Goal: Task Accomplishment & Management: Use online tool/utility

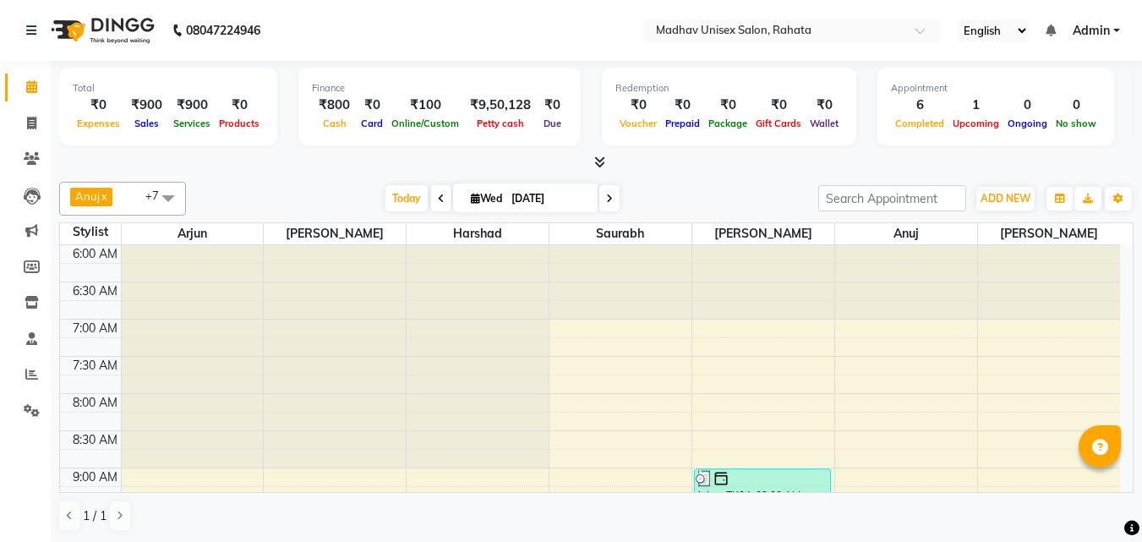
scroll to position [431, 0]
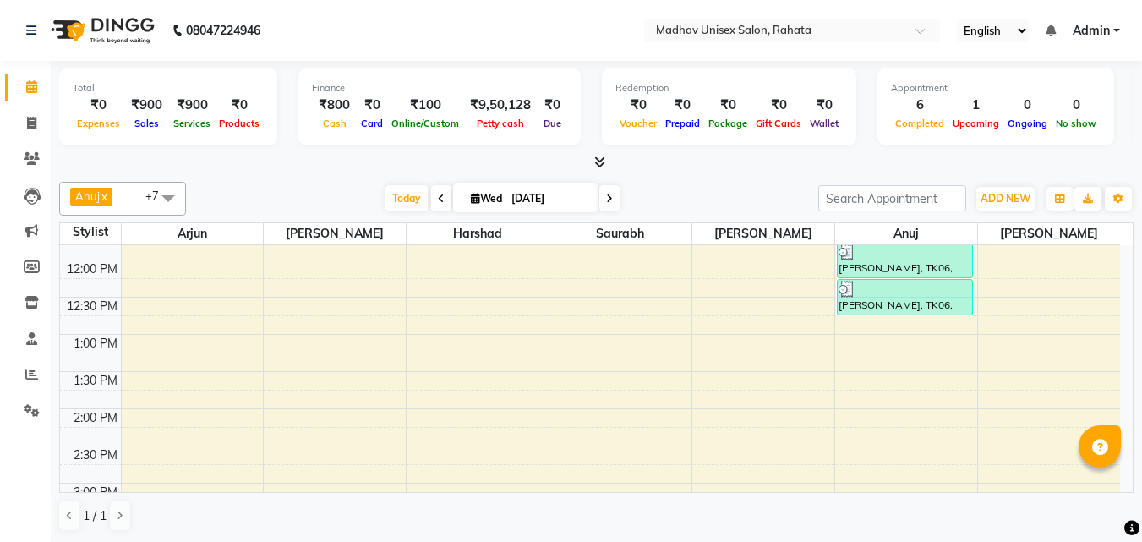
click at [566, 380] on div "6:00 AM 6:30 AM 7:00 AM 7:30 AM 8:00 AM 8:30 AM 9:00 AM 9:30 AM 10:00 AM 10:30 …" at bounding box center [590, 446] width 1060 height 1264
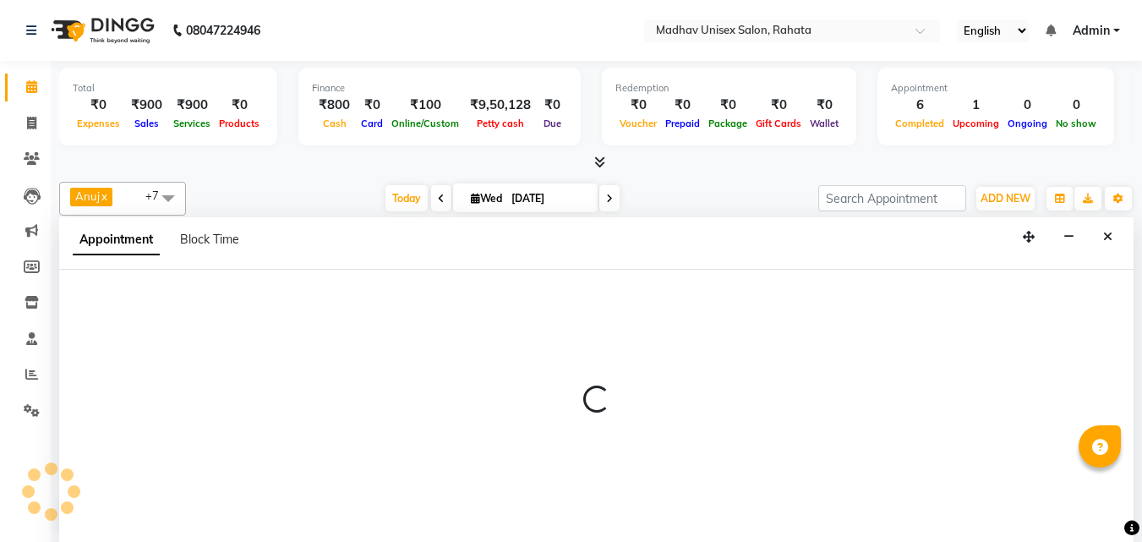
scroll to position [1, 0]
select select "31840"
select select "810"
select select "tentative"
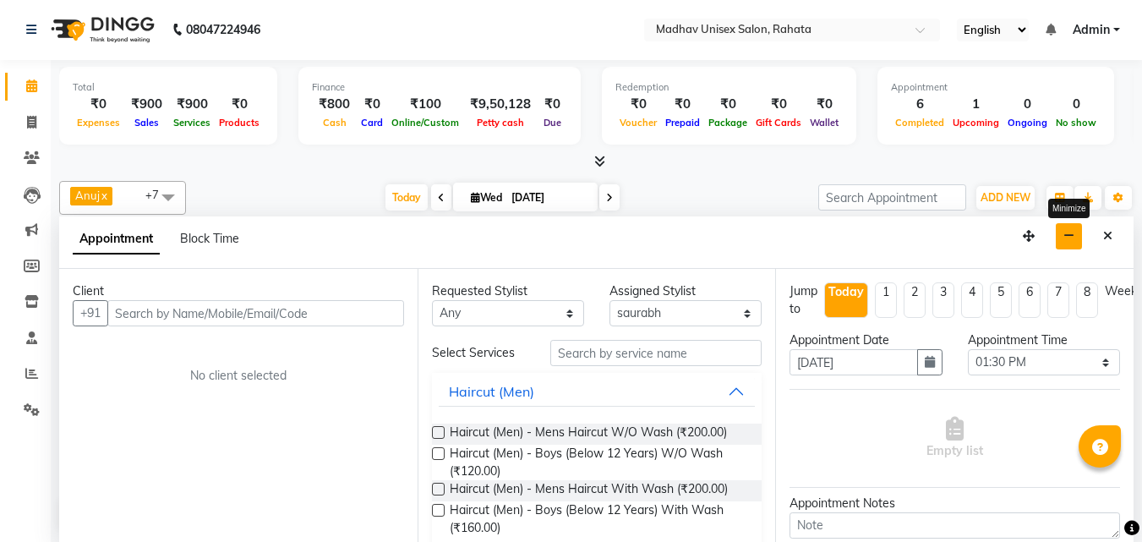
click at [1064, 241] on button "button" at bounding box center [1069, 236] width 26 height 26
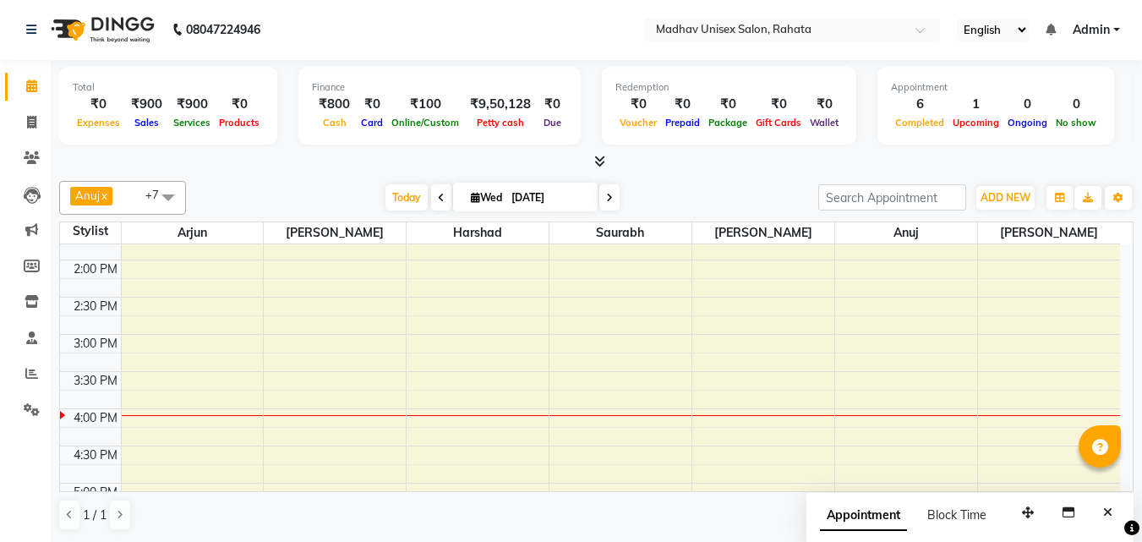
scroll to position [578, 0]
click at [879, 375] on div "6:00 AM 6:30 AM 7:00 AM 7:30 AM 8:00 AM 8:30 AM 9:00 AM 9:30 AM 10:00 AM 10:30 …" at bounding box center [590, 298] width 1060 height 1264
select select "60298"
select select "930"
select select "tentative"
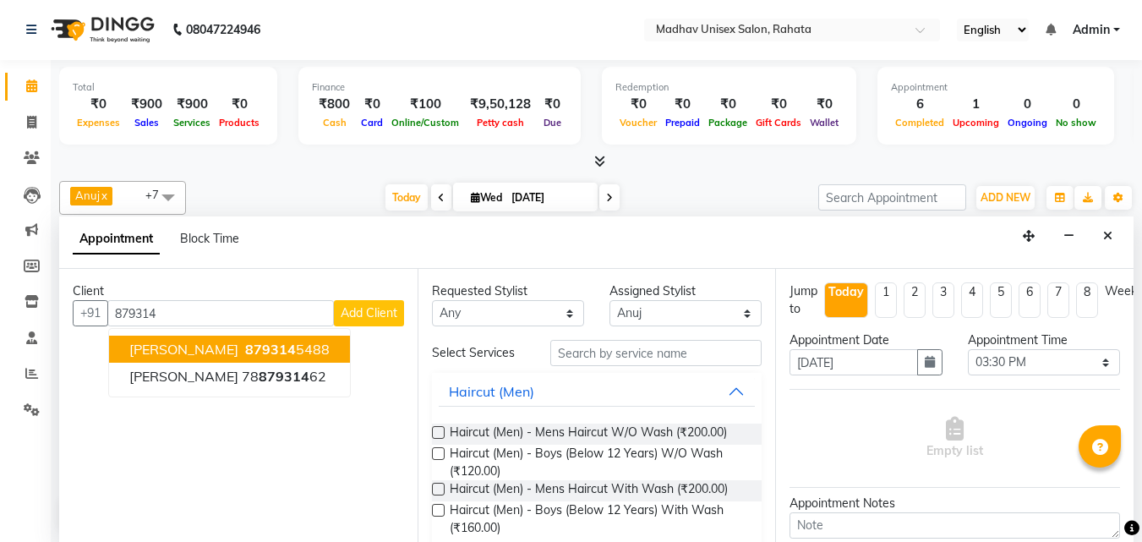
click at [296, 341] on span "879314" at bounding box center [270, 349] width 51 height 17
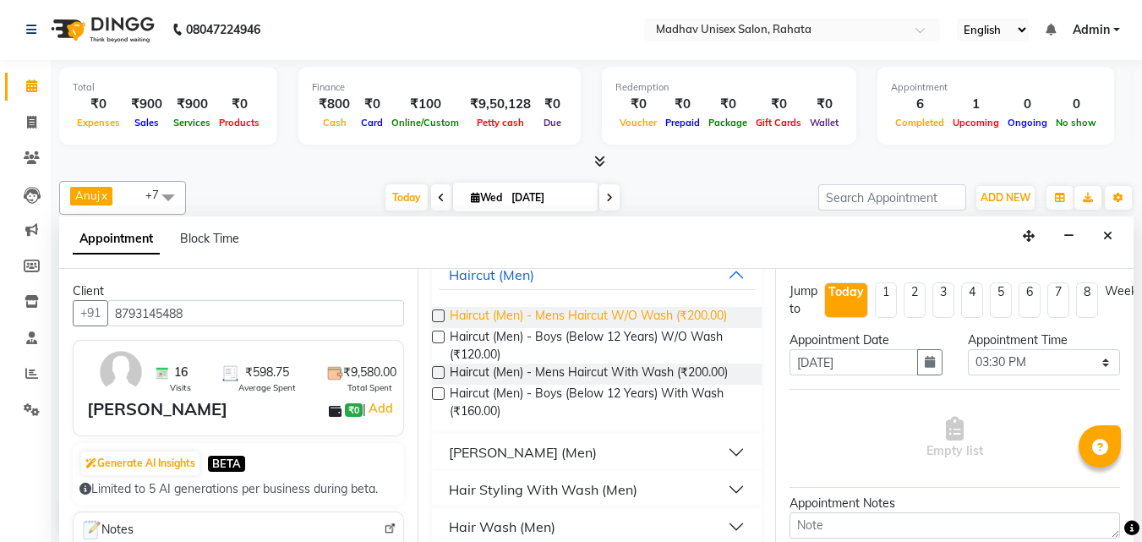
scroll to position [118, 0]
type input "8793145488"
click at [550, 442] on button "[PERSON_NAME] (Men)" at bounding box center [597, 450] width 317 height 30
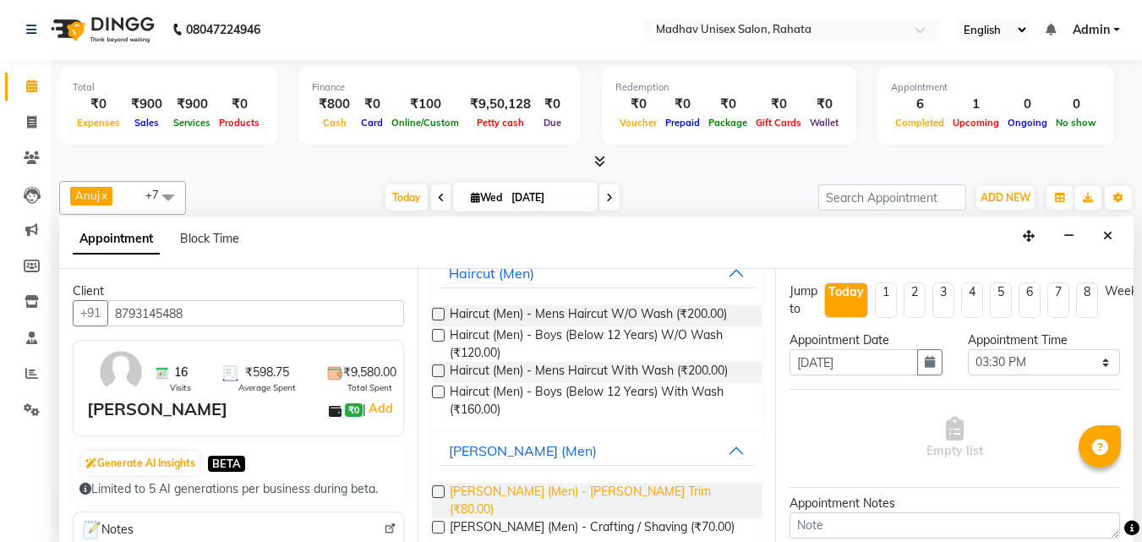
click at [531, 486] on span "[PERSON_NAME] (Men) - [PERSON_NAME] Trim (₹80.00)" at bounding box center [599, 501] width 299 height 36
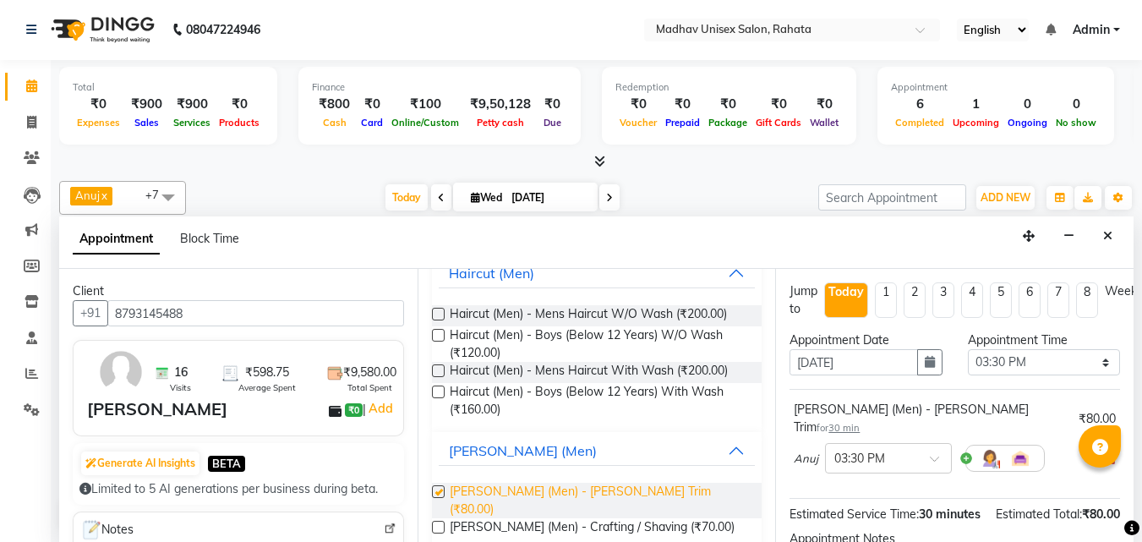
checkbox input "false"
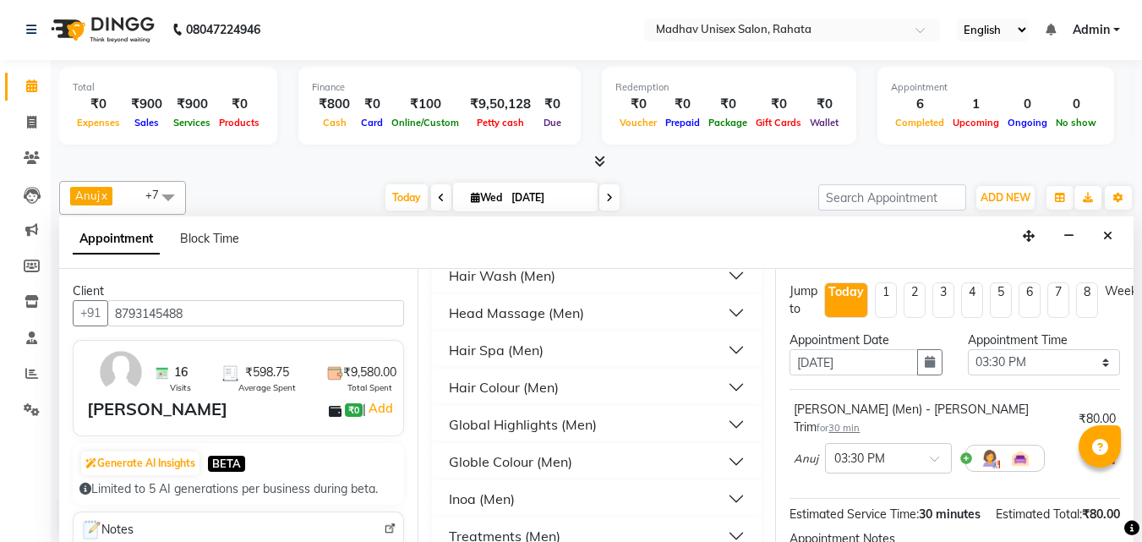
scroll to position [452, 0]
click at [549, 446] on button "Globle Colour (Men)" at bounding box center [597, 461] width 317 height 30
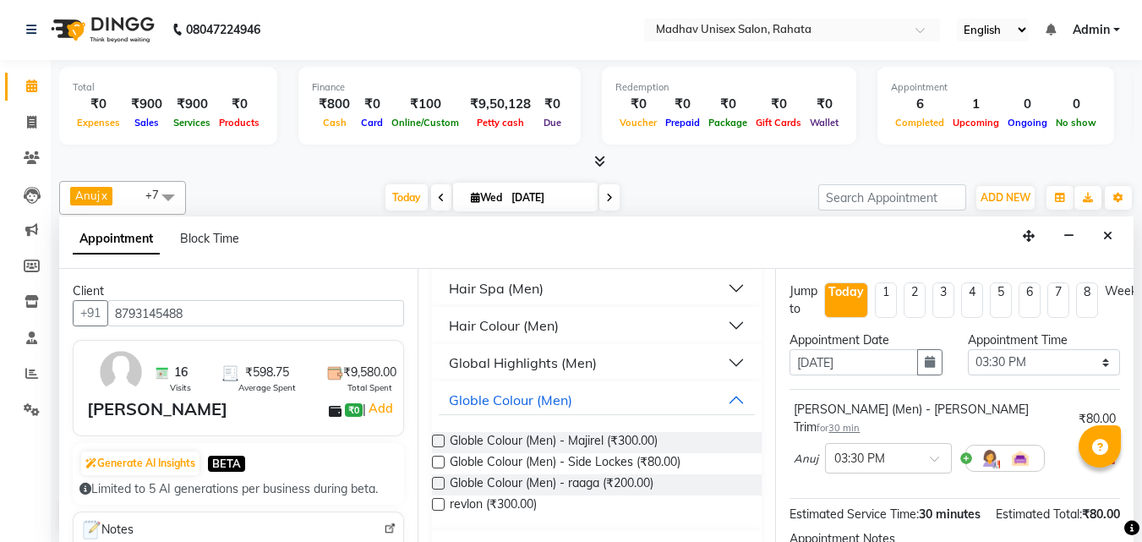
click at [550, 453] on span "Globle Colour (Men) - Side Lockes (₹80.00)" at bounding box center [565, 463] width 231 height 21
checkbox input "false"
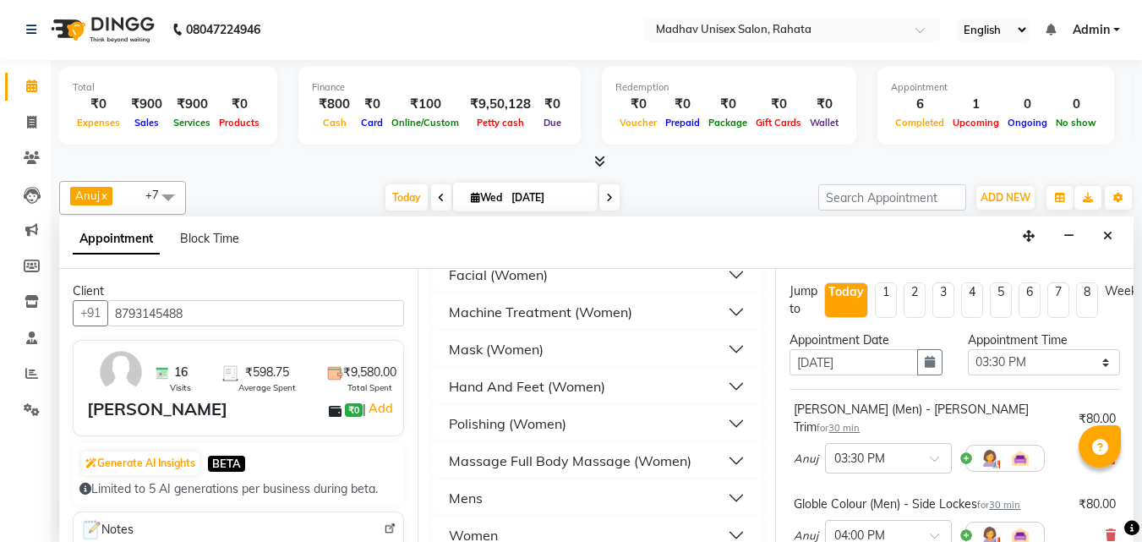
scroll to position [2492, 0]
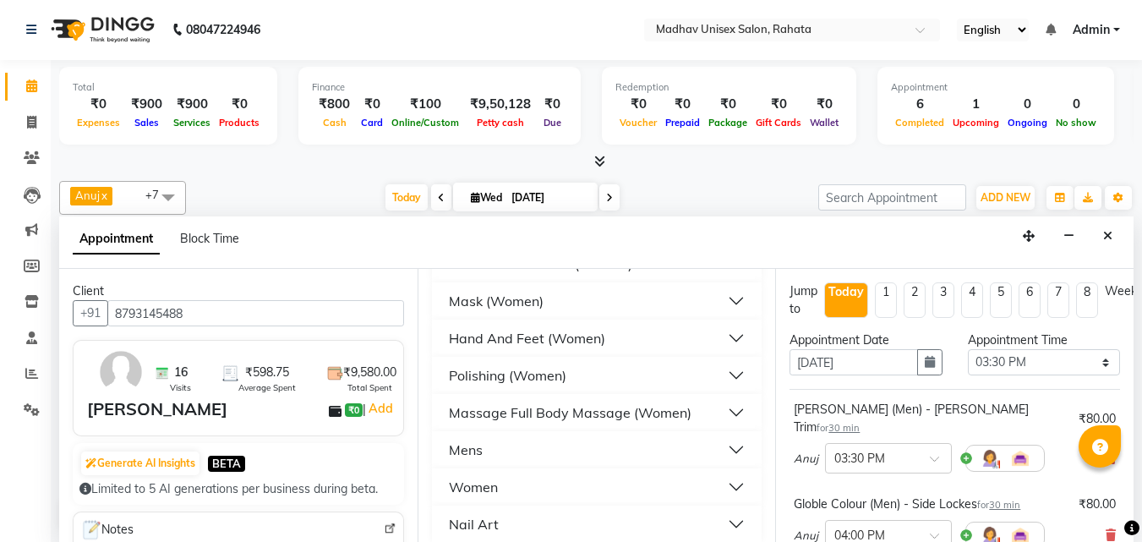
click at [511, 435] on button "Mens" at bounding box center [597, 450] width 317 height 30
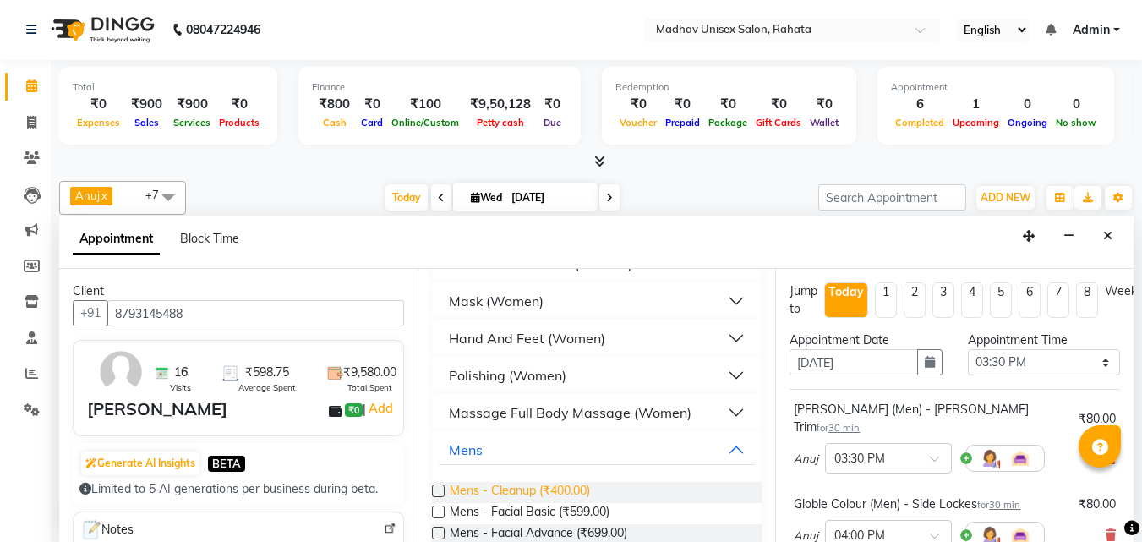
click at [511, 482] on span "Mens - Cleanup (₹400.00)" at bounding box center [520, 492] width 140 height 21
checkbox input "false"
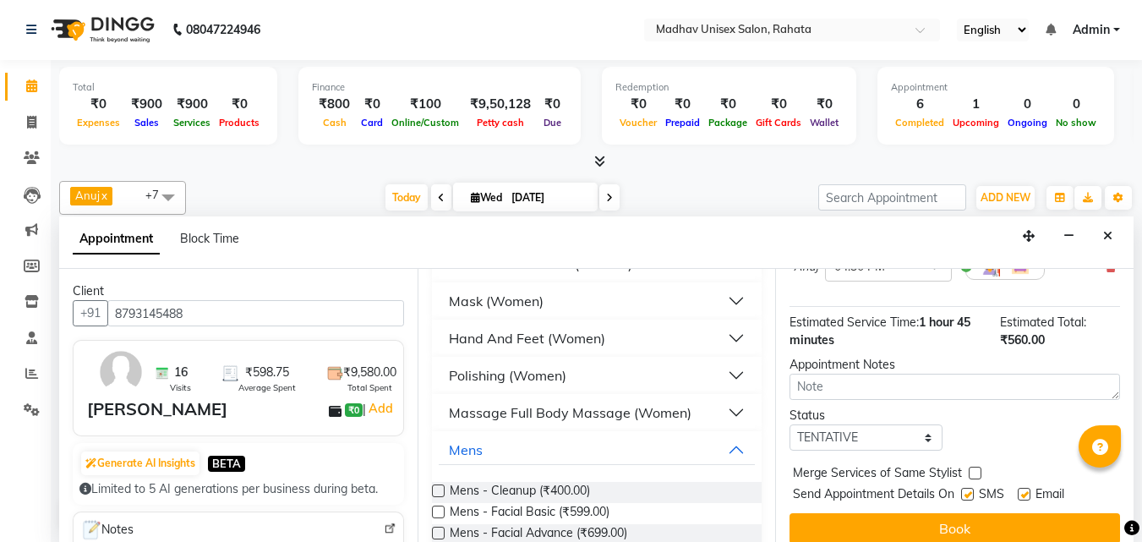
scroll to position [356, 0]
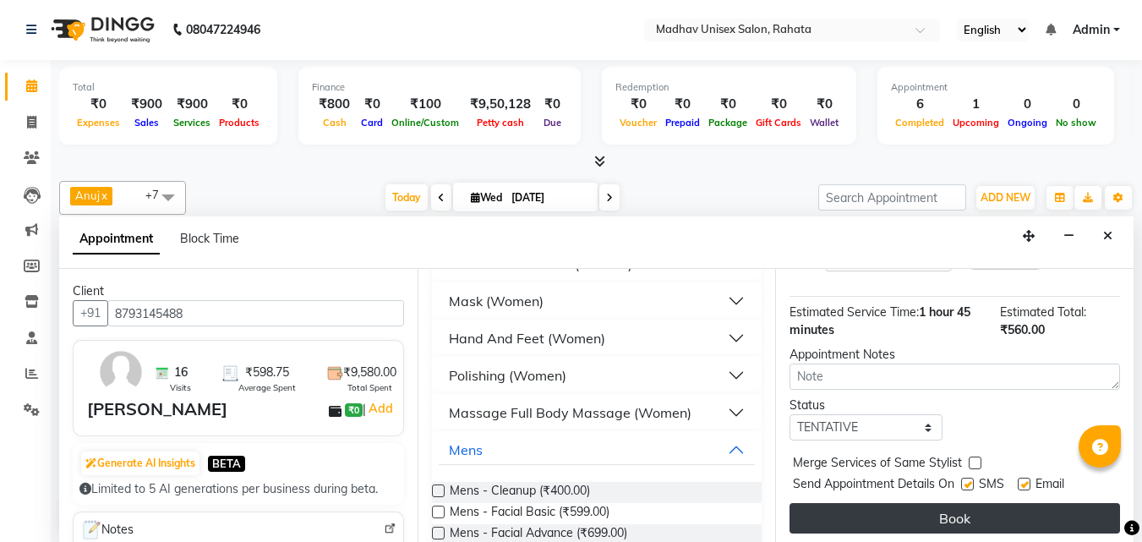
click at [887, 509] on button "Book" at bounding box center [955, 518] width 331 height 30
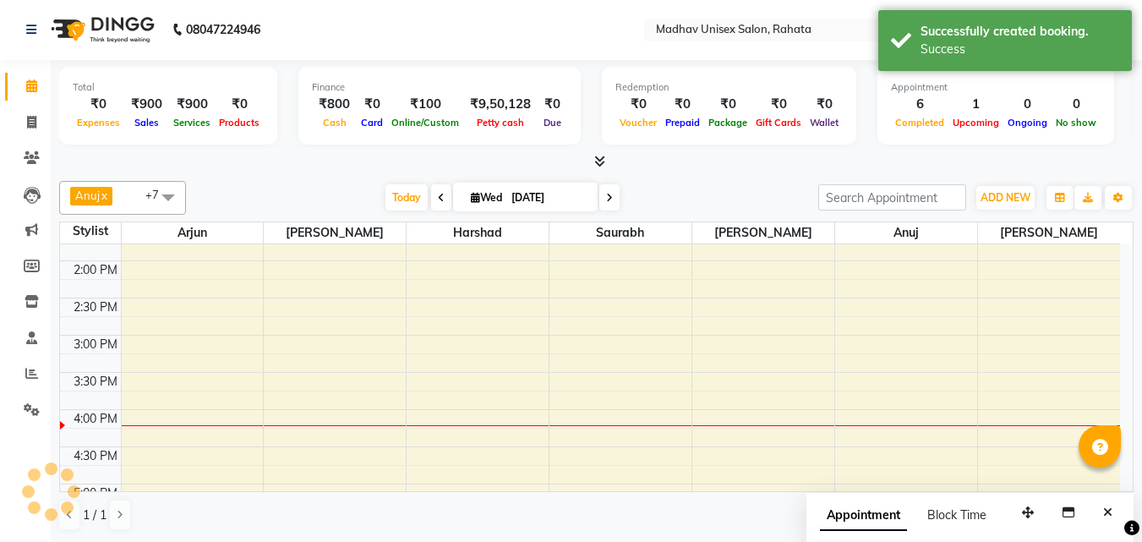
scroll to position [0, 0]
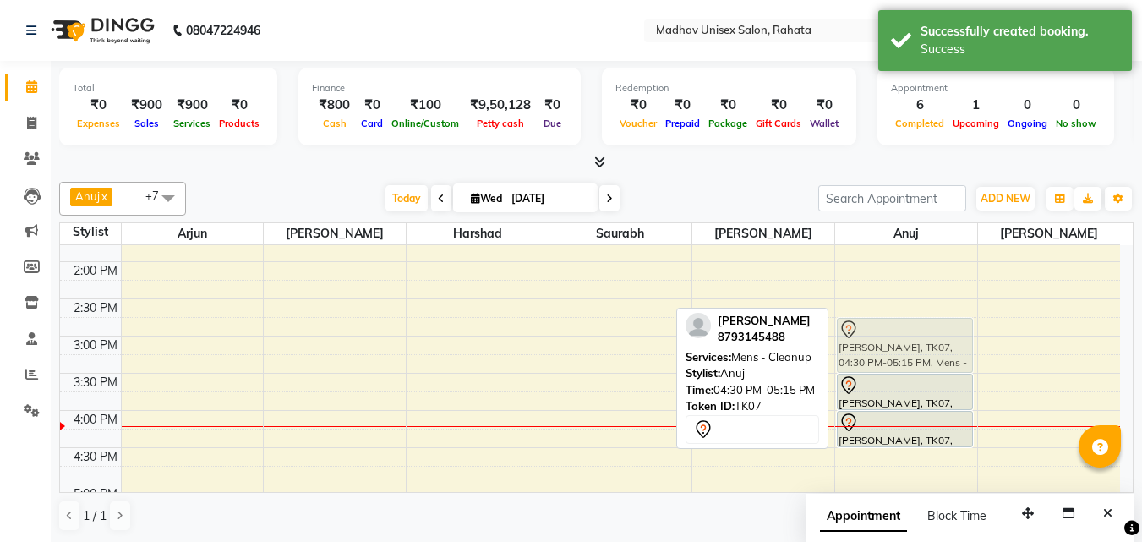
drag, startPoint x: 893, startPoint y: 465, endPoint x: 869, endPoint y: 327, distance: 139.8
click at [869, 327] on div "Arjun, TK02, 10:45 AM-11:15 AM, [PERSON_NAME] (Men) - Crafting / Shaving [PERSO…" at bounding box center [906, 299] width 142 height 1264
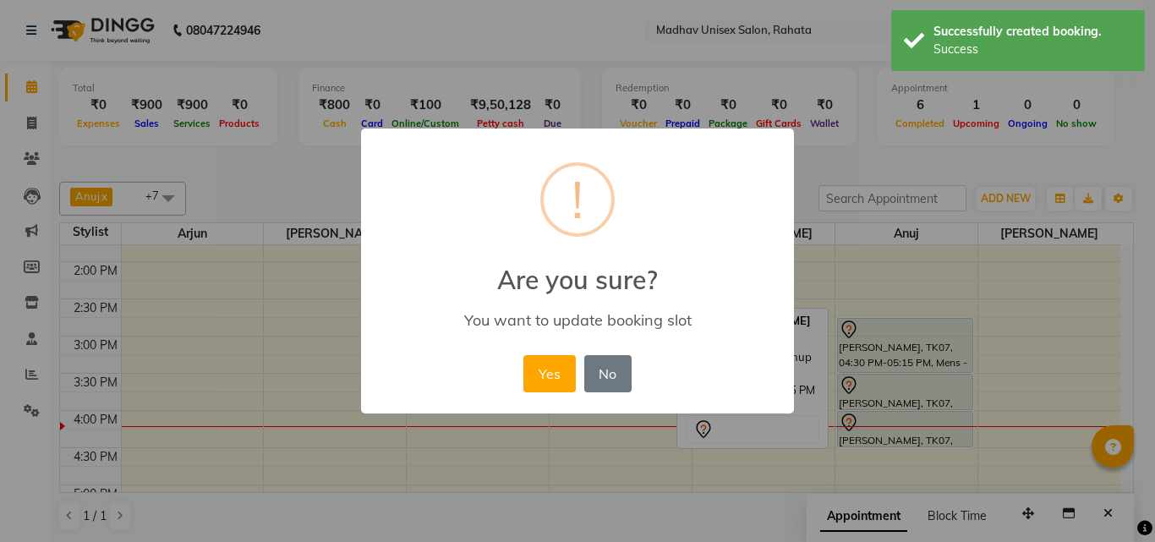
click at [532, 402] on div "× ! Are you sure? You want to update booking slot Yes No No" at bounding box center [577, 272] width 433 height 286
click at [546, 379] on button "Yes" at bounding box center [549, 373] width 52 height 37
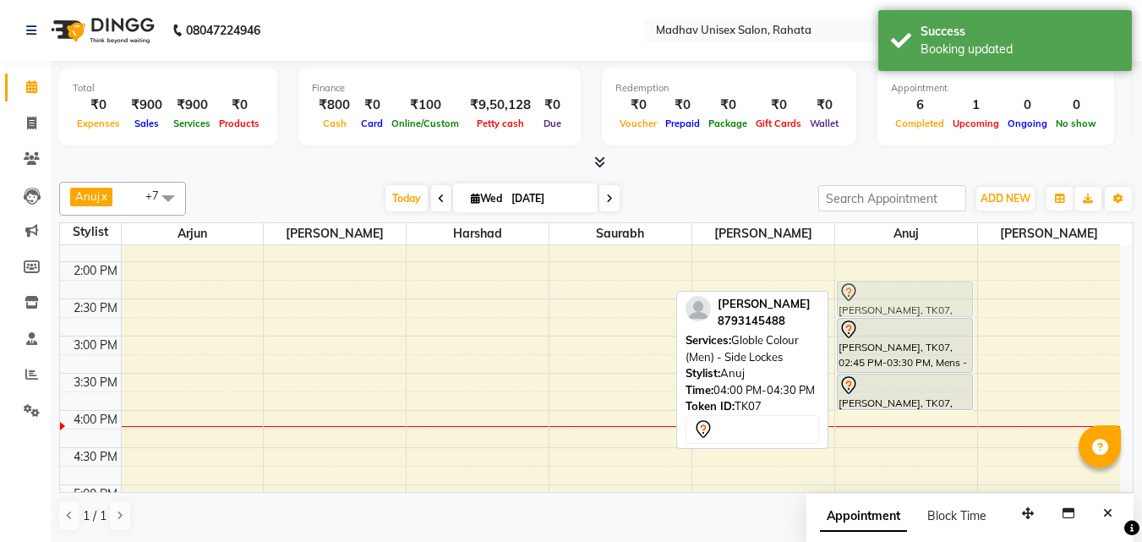
drag, startPoint x: 861, startPoint y: 419, endPoint x: 857, endPoint y: 293, distance: 126.0
click at [858, 293] on div "Arjun, TK02, 10:45 AM-11:15 AM, [PERSON_NAME] (Men) - Crafting / Shaving [PERSO…" at bounding box center [906, 299] width 142 height 1264
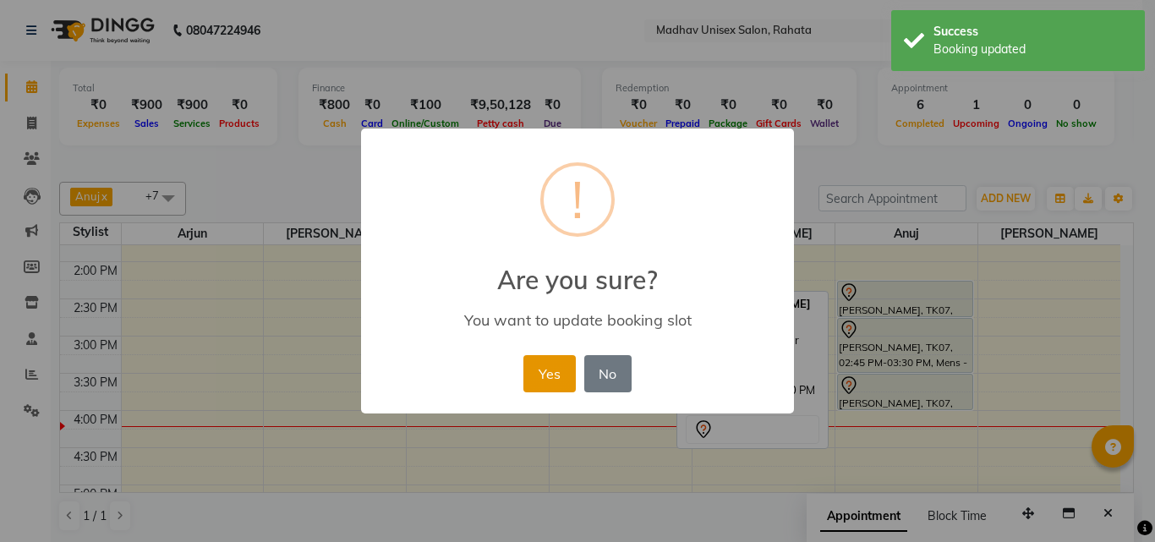
click at [561, 388] on button "Yes" at bounding box center [549, 373] width 52 height 37
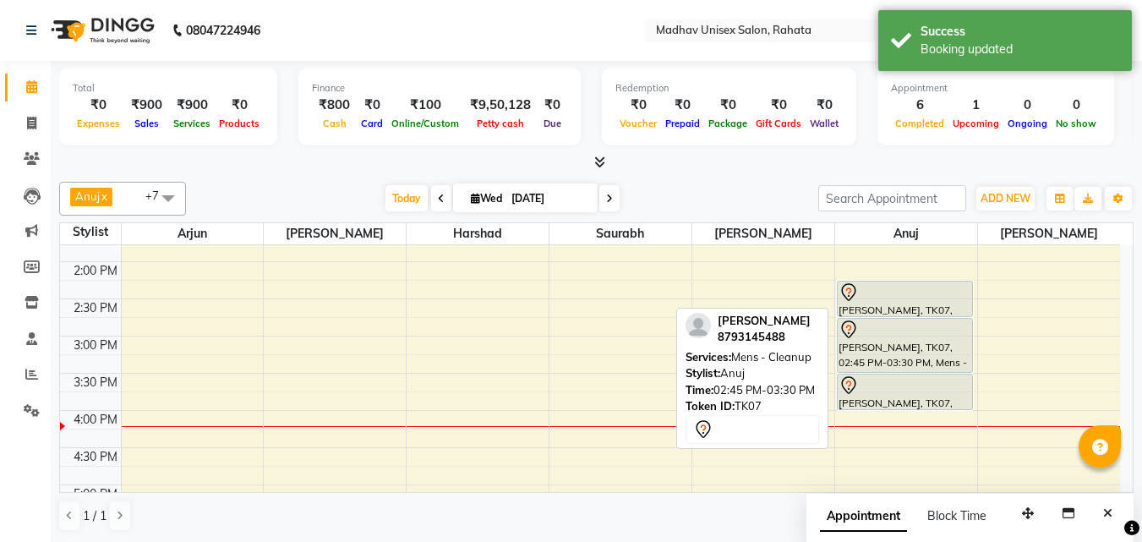
click at [872, 322] on div at bounding box center [906, 330] width 134 height 20
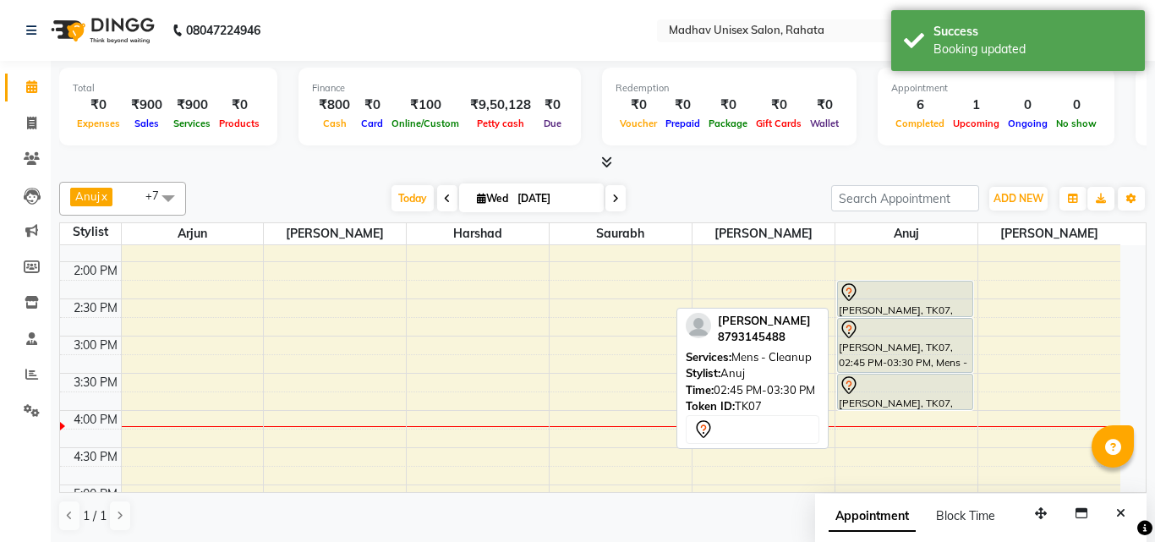
select select "7"
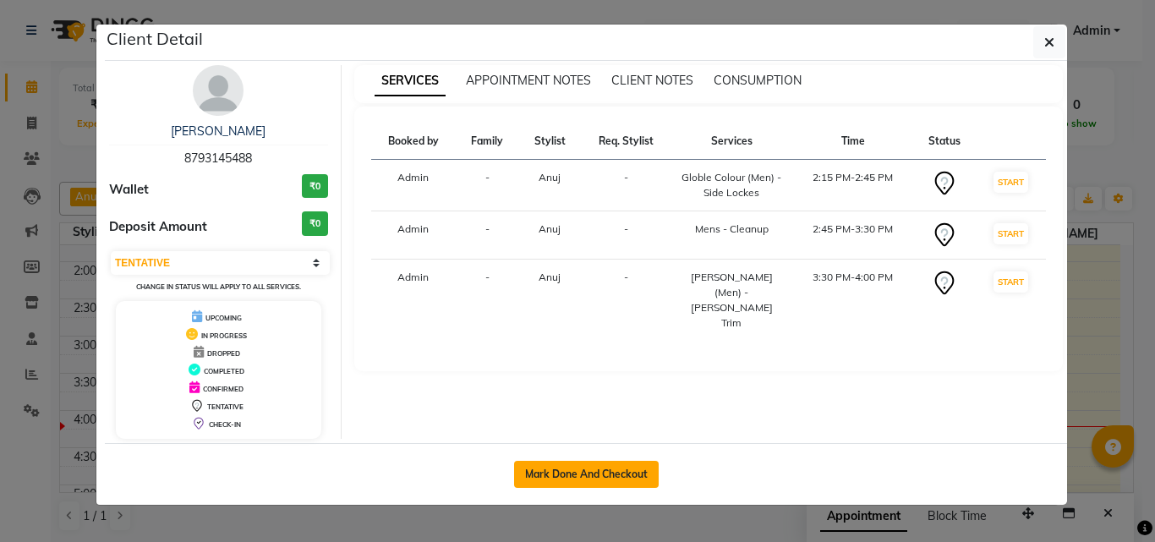
click at [565, 469] on button "Mark Done And Checkout" at bounding box center [586, 474] width 145 height 27
select select "service"
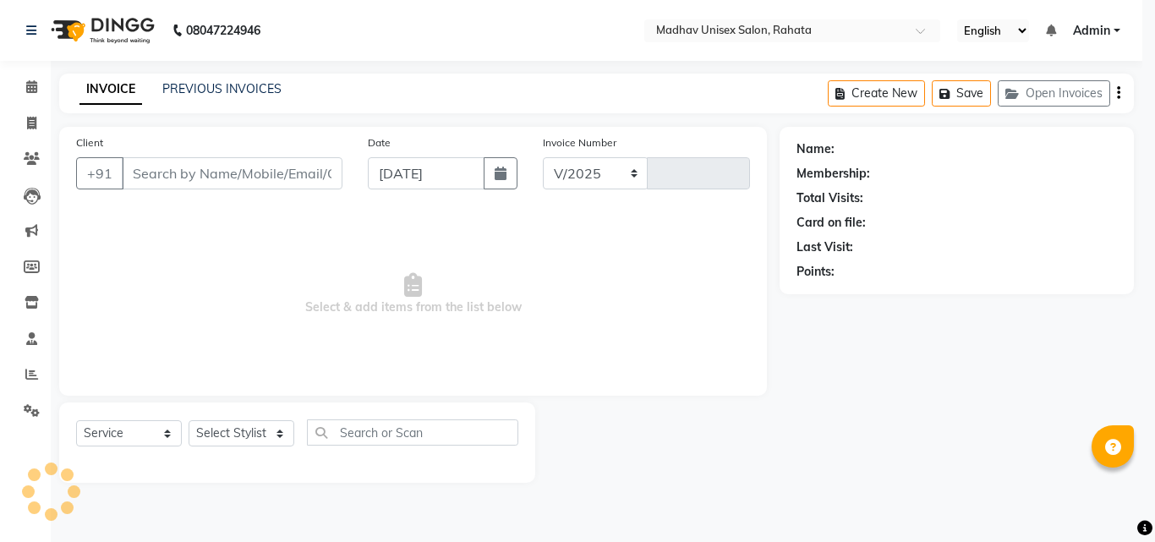
select select "870"
type input "2766"
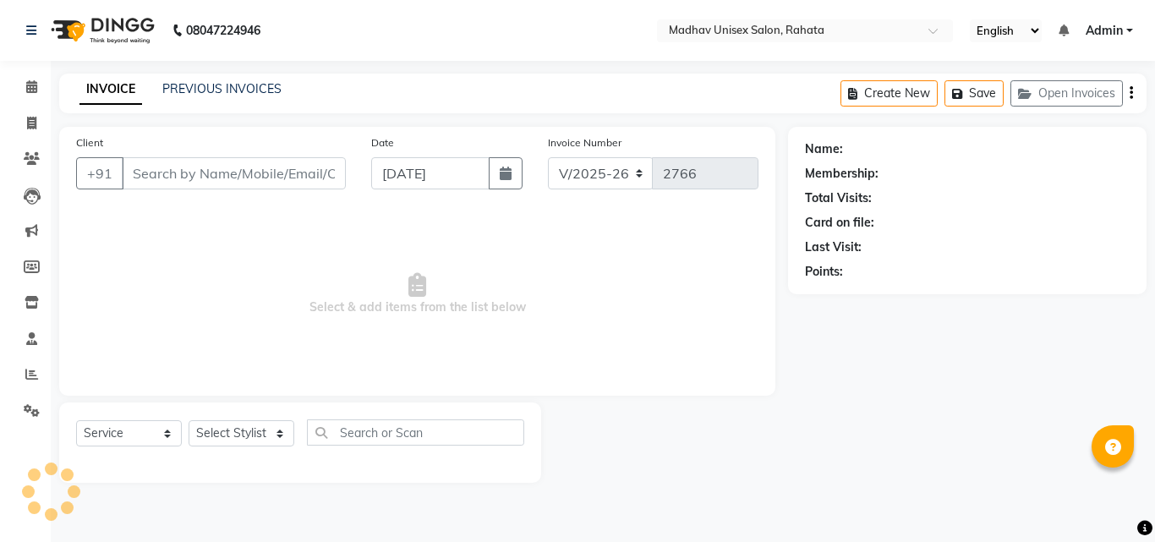
type input "8793145488"
select select "60298"
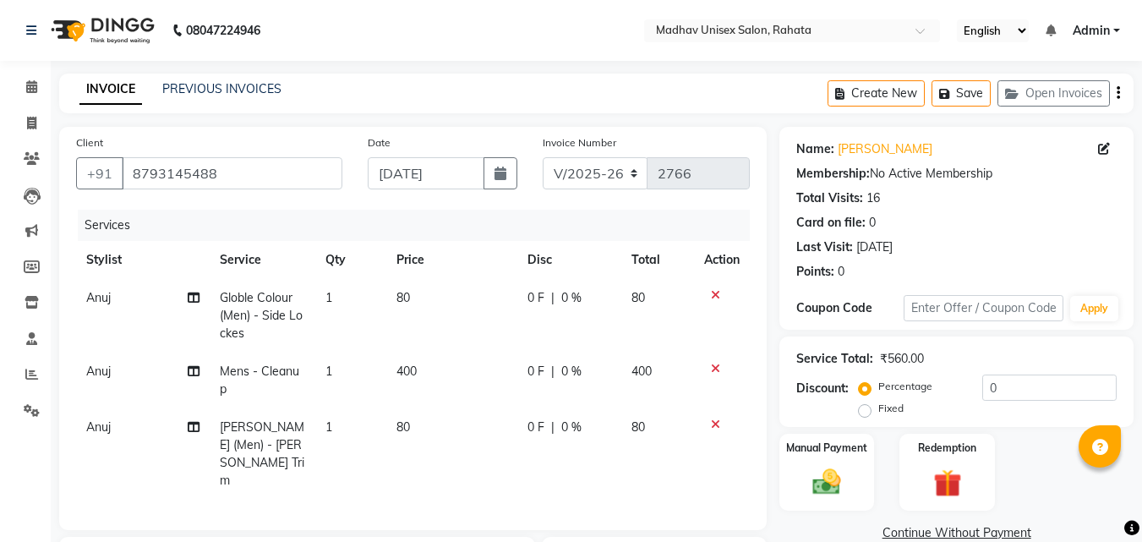
click at [416, 294] on td "80" at bounding box center [451, 316] width 131 height 74
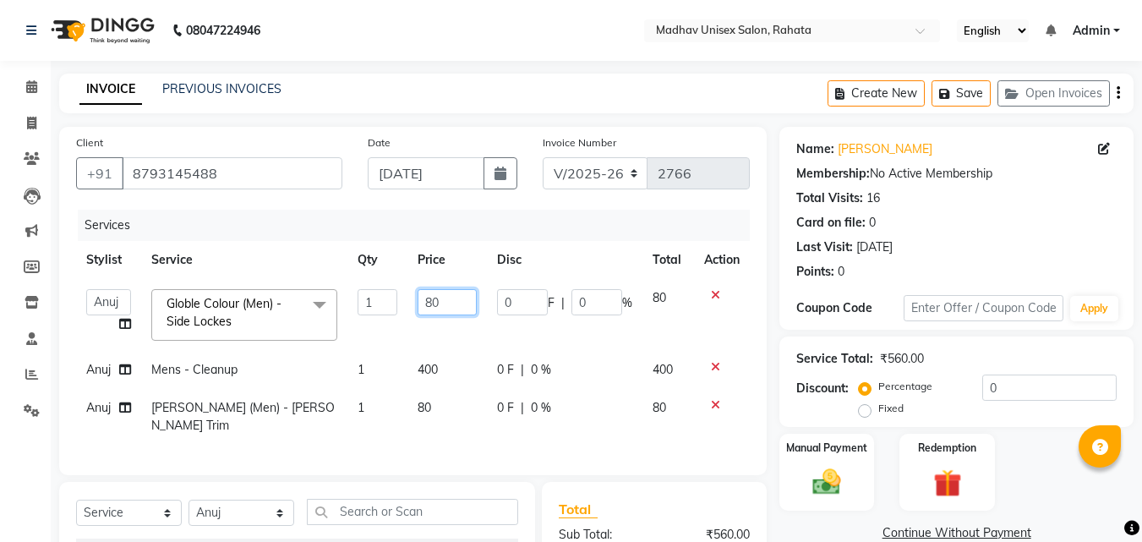
drag, startPoint x: 420, startPoint y: 293, endPoint x: 446, endPoint y: 304, distance: 28.4
click at [445, 305] on input "80" at bounding box center [447, 302] width 58 height 26
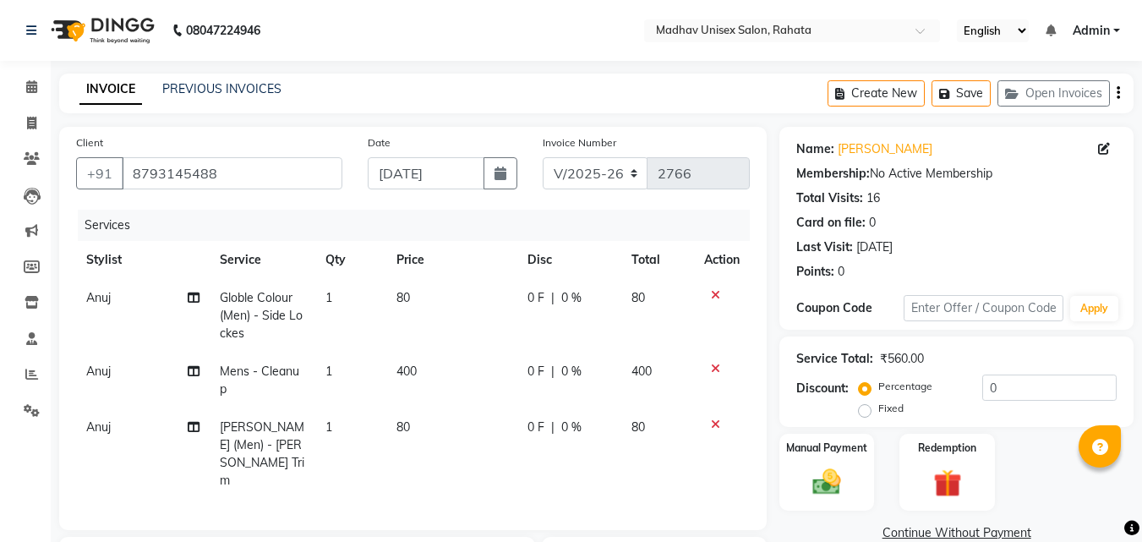
click at [412, 391] on tbody "Anuj Globle Colour (Men) - Side Lockes 1 80 0 F | 0 % 80 Anuj Mens - Cleanup 1 …" at bounding box center [413, 389] width 674 height 221
click at [404, 416] on td "80" at bounding box center [451, 453] width 131 height 91
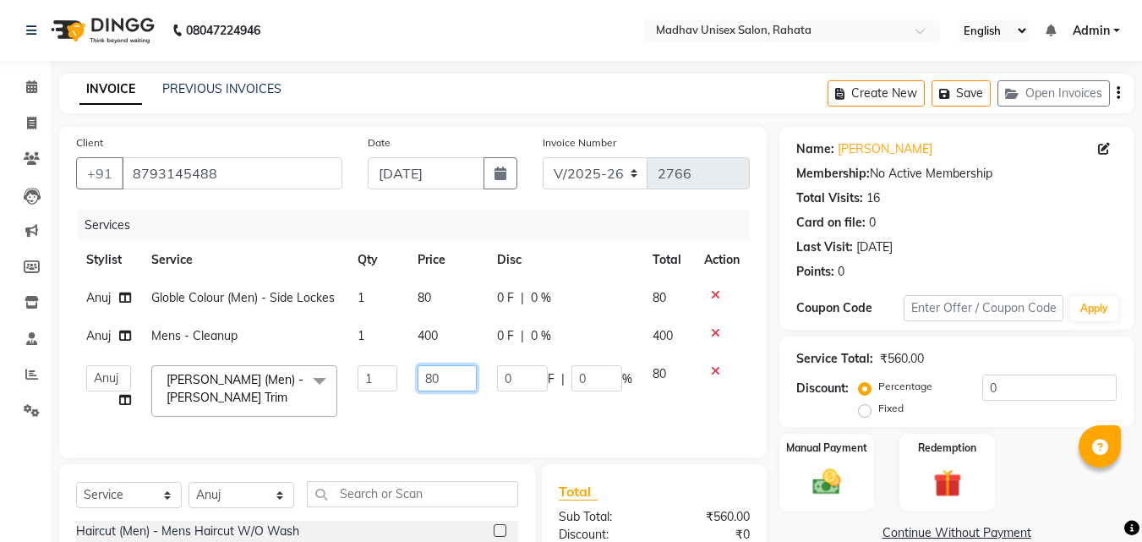
click at [435, 381] on input "80" at bounding box center [447, 378] width 58 height 26
type input "100"
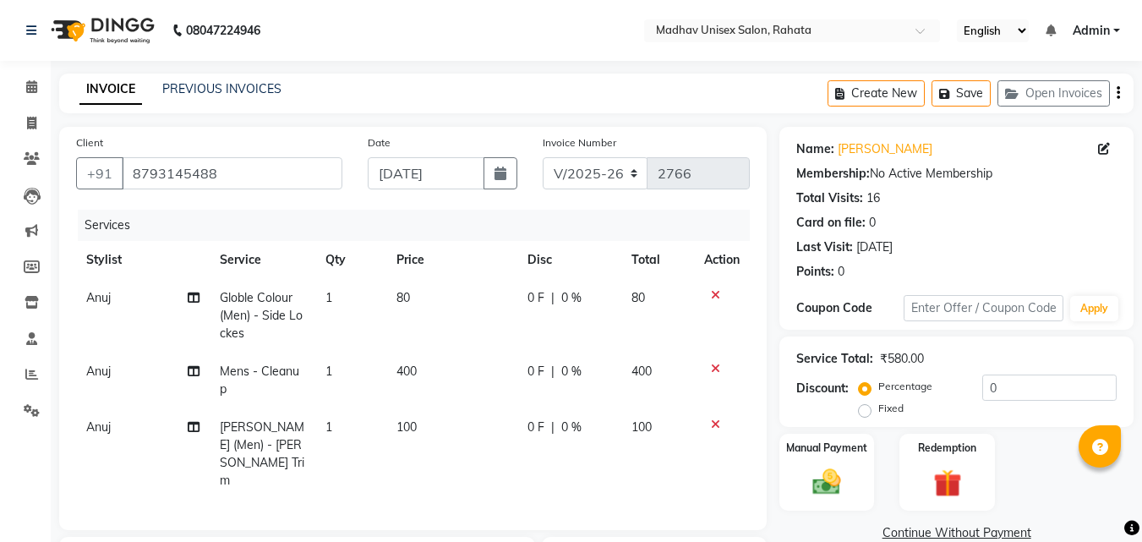
drag, startPoint x: 428, startPoint y: 347, endPoint x: 435, endPoint y: 333, distance: 16.3
click at [432, 339] on tbody "Anuj Globle Colour (Men) - Side Lockes 1 80 0 F | 0 % 80 Anuj Mens - Cleanup 1 …" at bounding box center [413, 389] width 674 height 221
click at [406, 365] on span "400" at bounding box center [406, 371] width 20 height 15
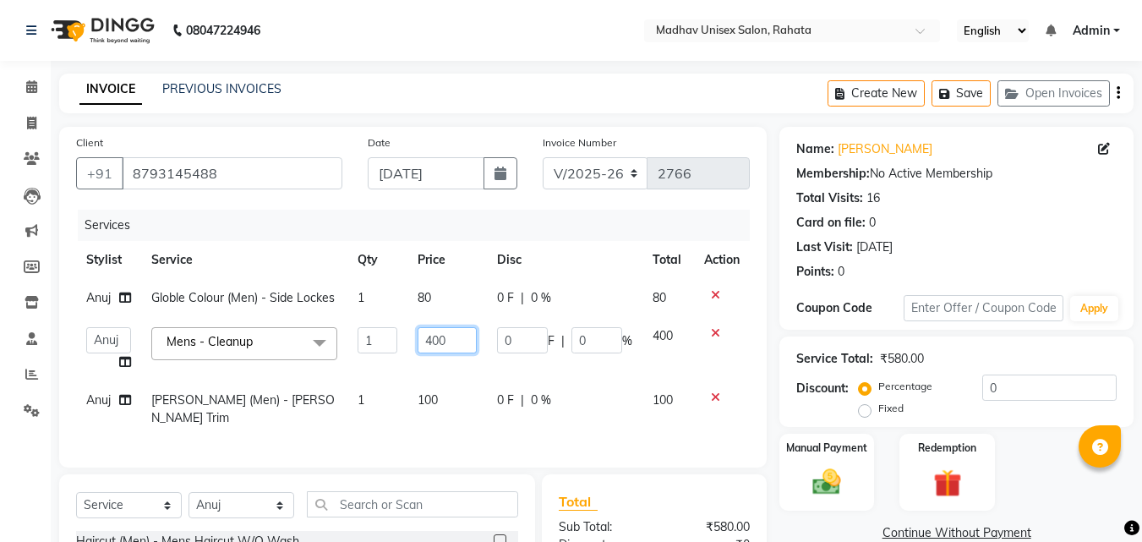
click at [439, 337] on input "400" at bounding box center [447, 340] width 58 height 26
type input "450"
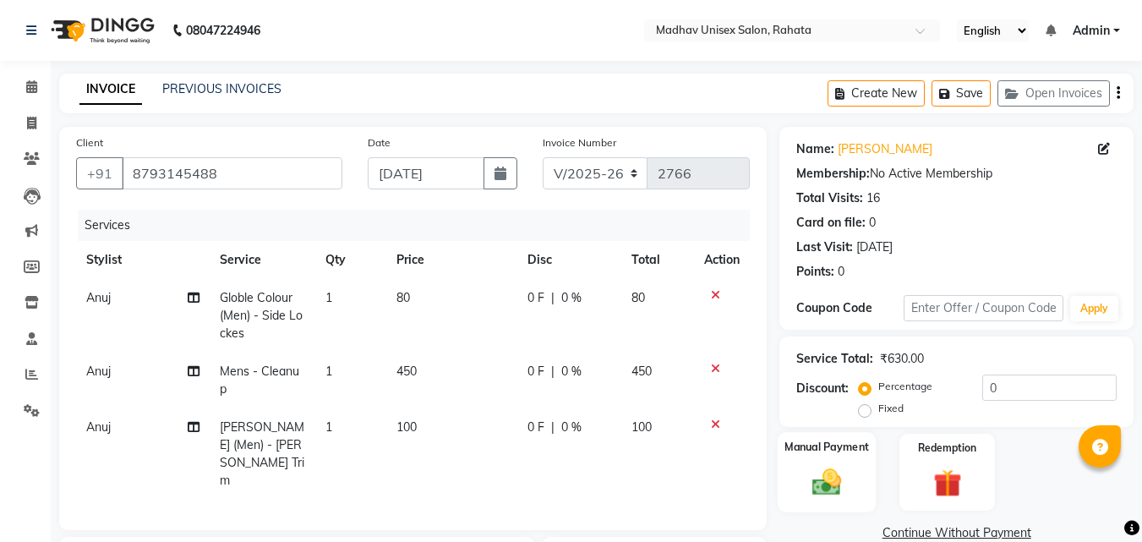
click at [839, 477] on img at bounding box center [826, 482] width 47 height 34
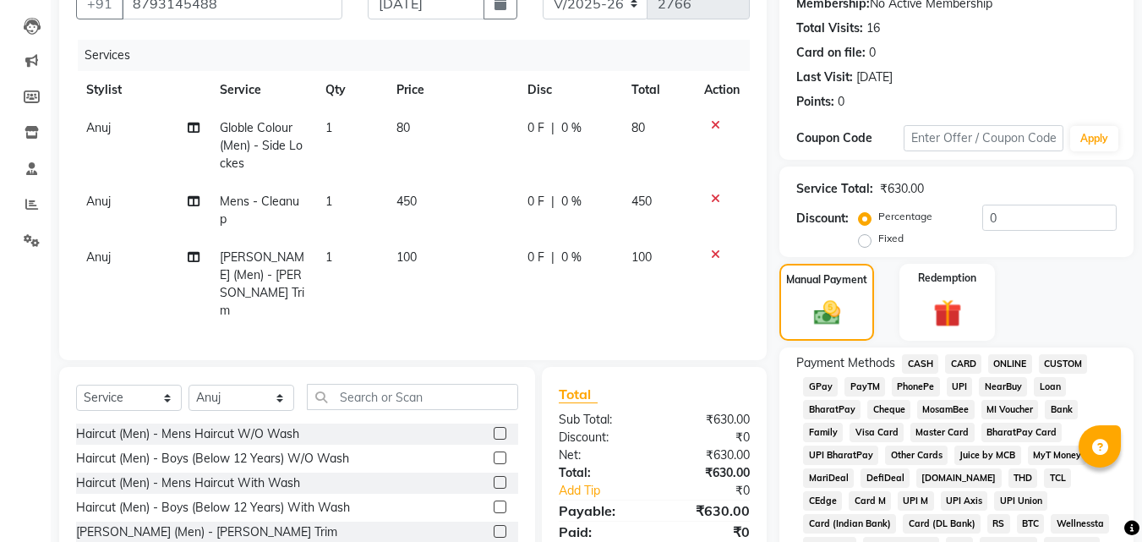
scroll to position [241, 0]
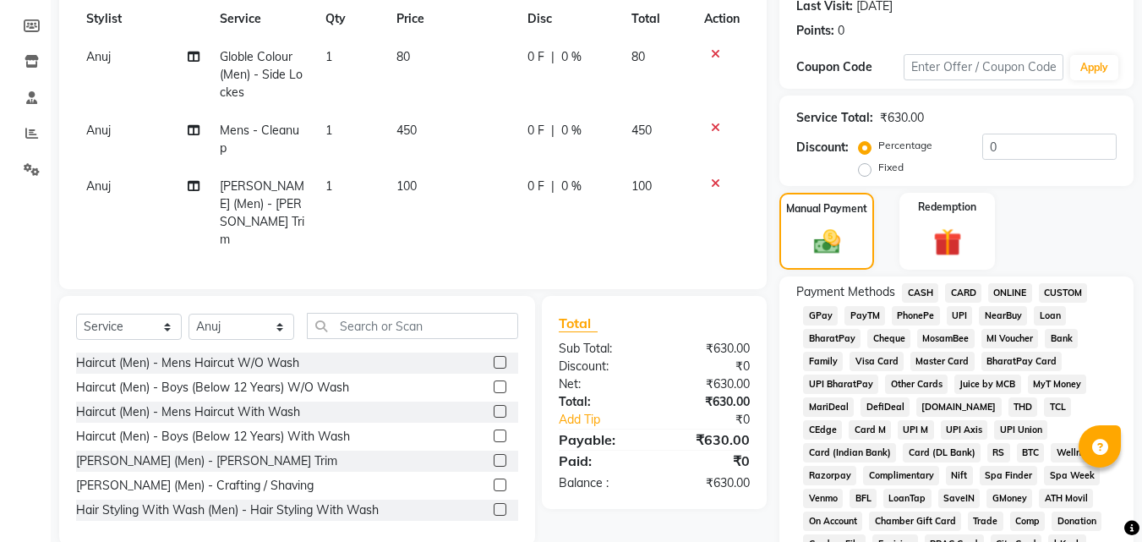
click at [927, 294] on span "CASH" at bounding box center [920, 292] width 36 height 19
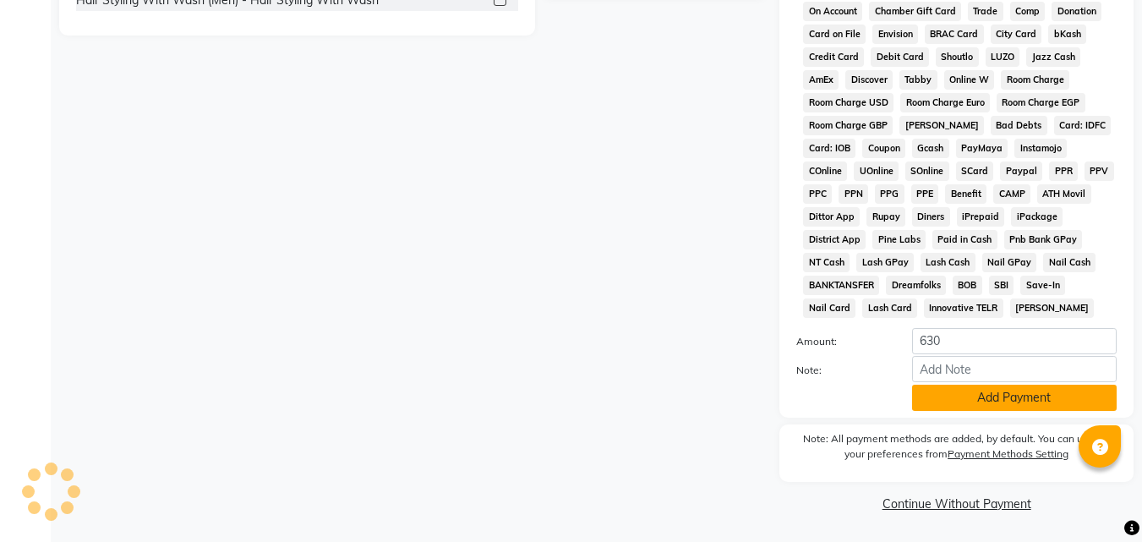
click at [960, 402] on button "Add Payment" at bounding box center [1014, 398] width 205 height 26
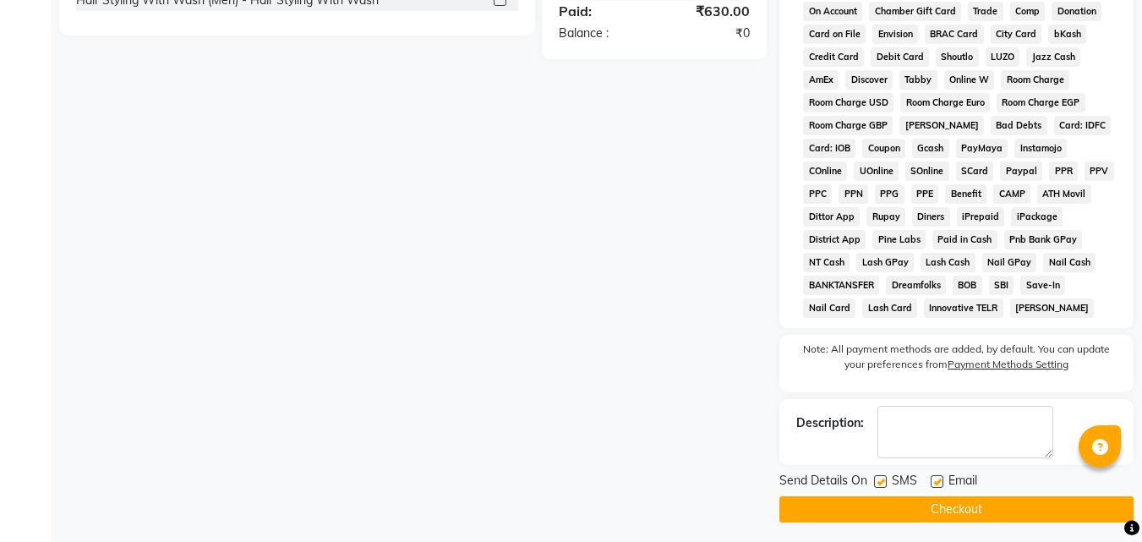
click at [970, 501] on button "Checkout" at bounding box center [956, 509] width 354 height 26
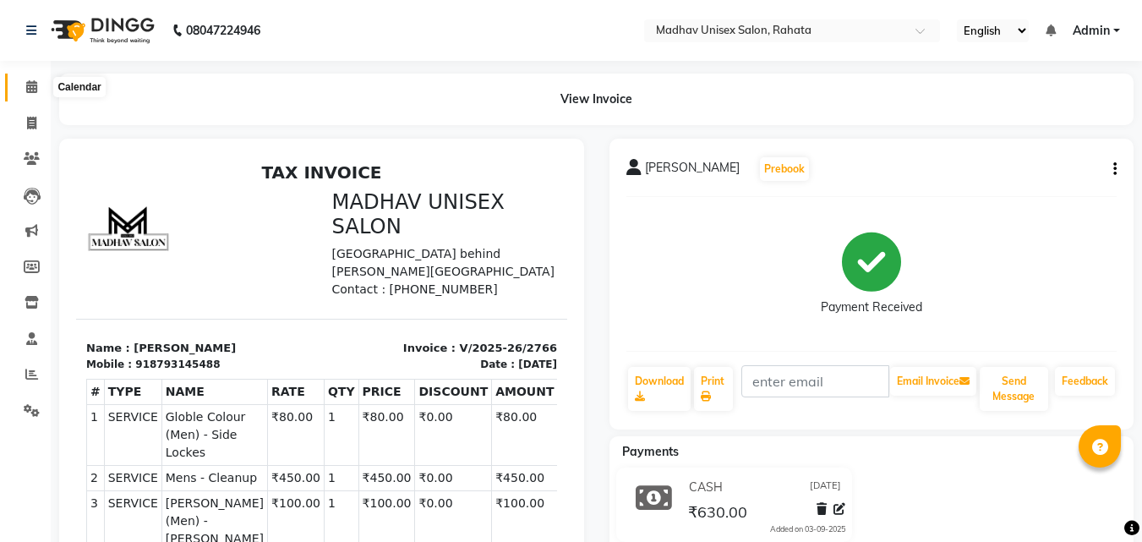
click at [34, 83] on icon at bounding box center [31, 86] width 11 height 13
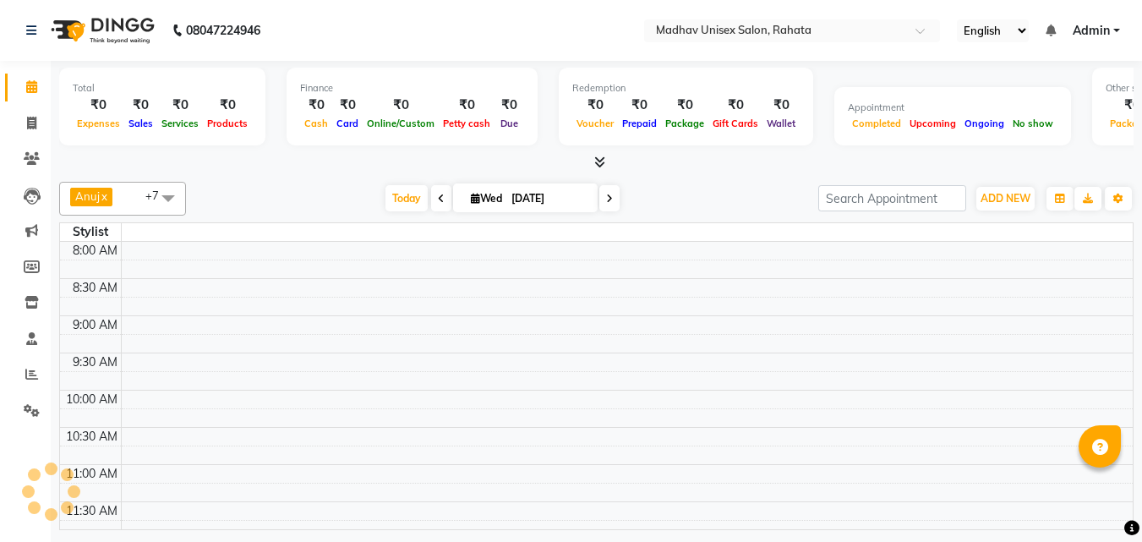
click at [34, 83] on icon at bounding box center [31, 86] width 11 height 13
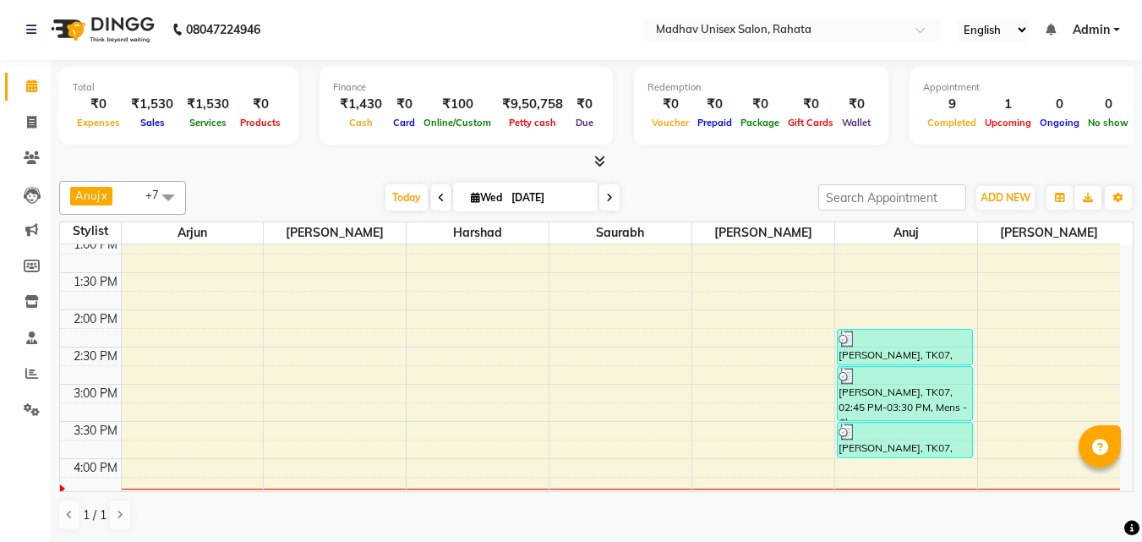
scroll to position [529, 0]
click at [718, 394] on div "6:00 AM 6:30 AM 7:00 AM 7:30 AM 8:00 AM 8:30 AM 9:00 AM 9:30 AM 10:00 AM 10:30 …" at bounding box center [590, 347] width 1060 height 1264
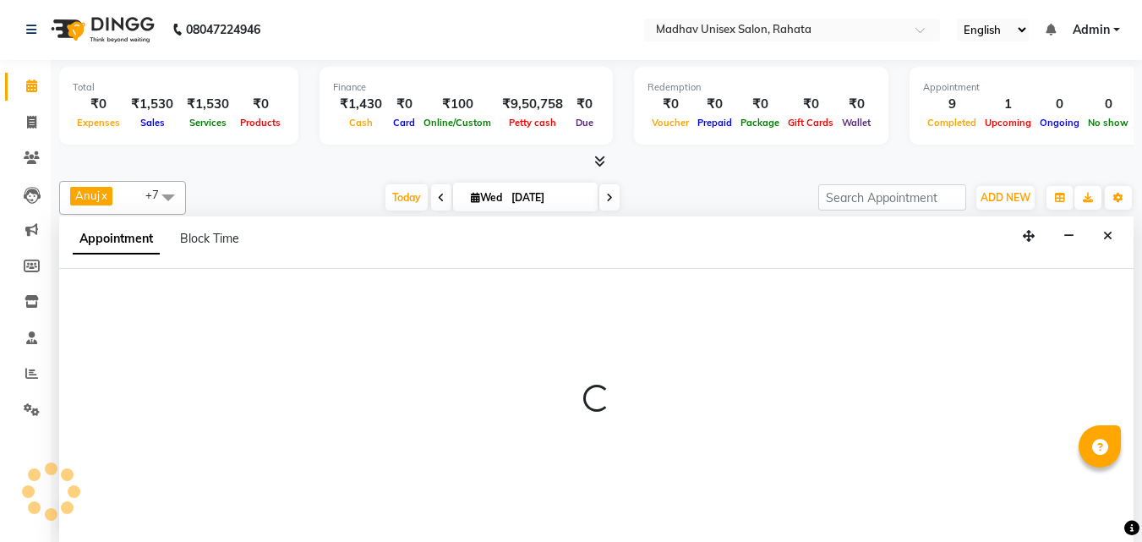
select select "36945"
select select "tentative"
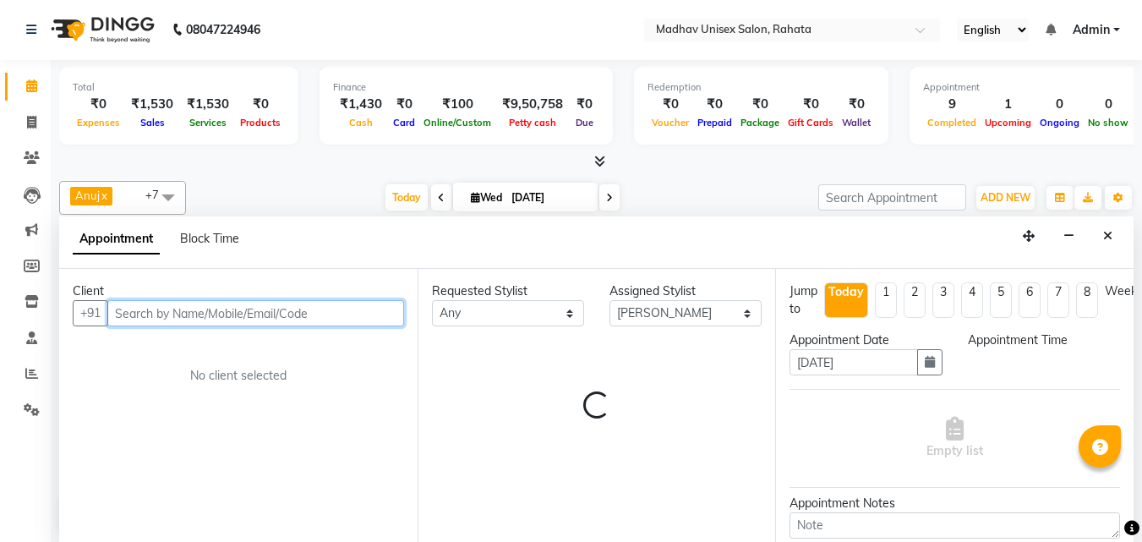
select select "900"
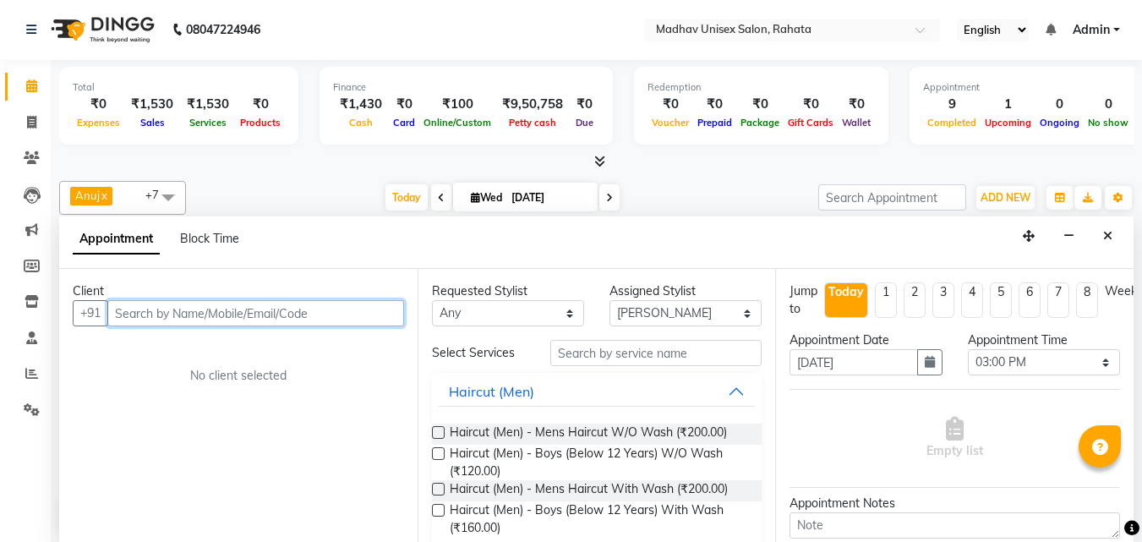
click at [379, 309] on input "text" at bounding box center [255, 313] width 297 height 26
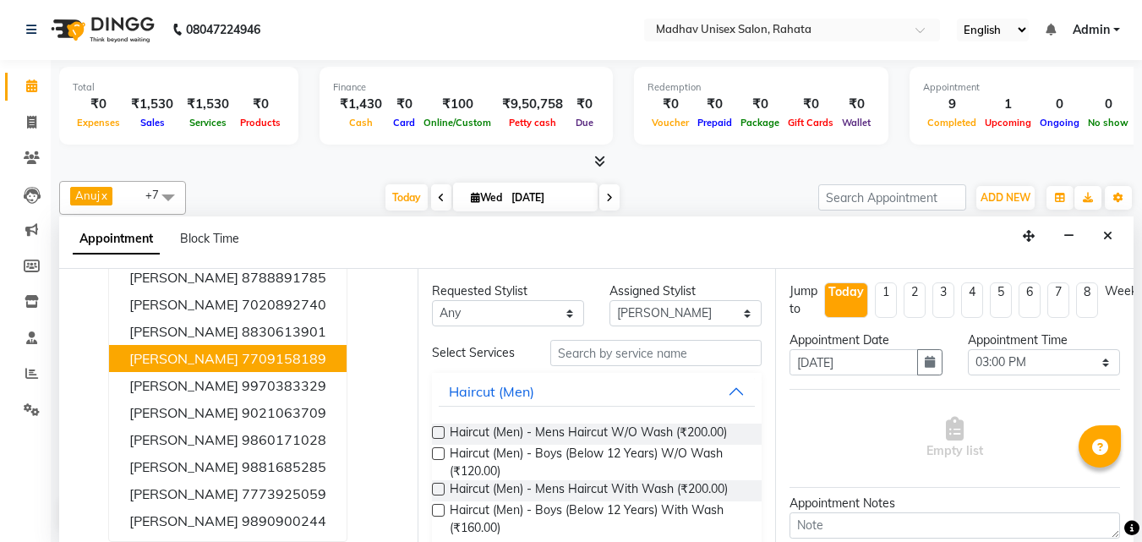
scroll to position [0, 0]
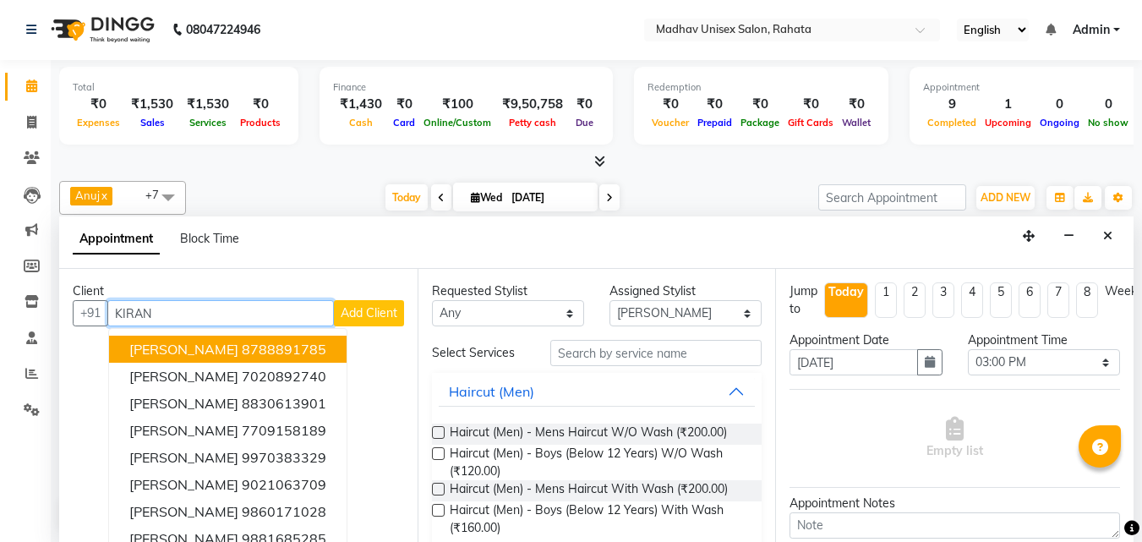
click at [203, 305] on input "KIRAN" at bounding box center [220, 313] width 227 height 26
type input "K"
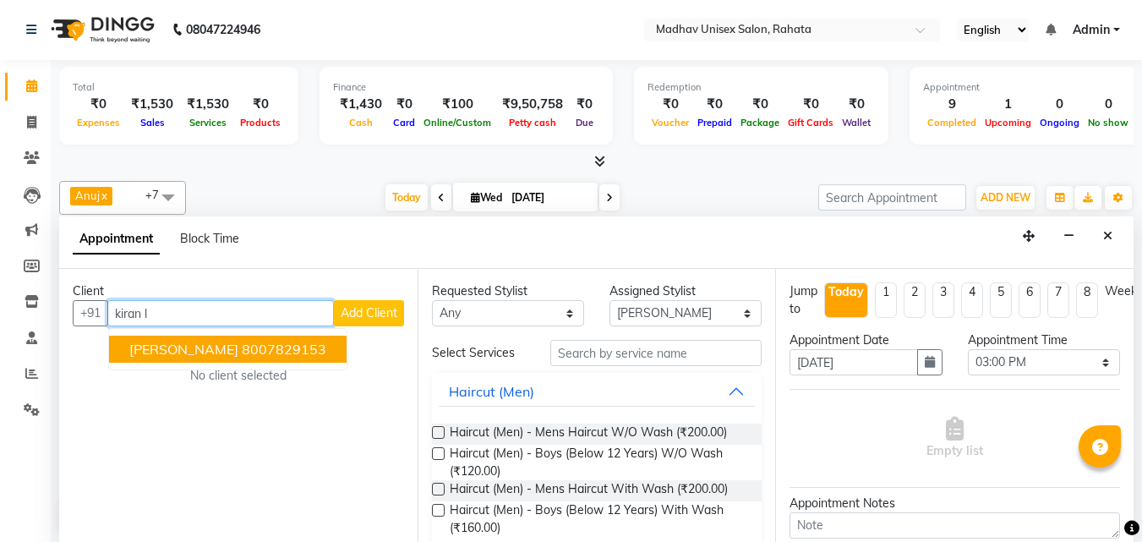
click at [171, 343] on span "[PERSON_NAME]" at bounding box center [183, 349] width 109 height 17
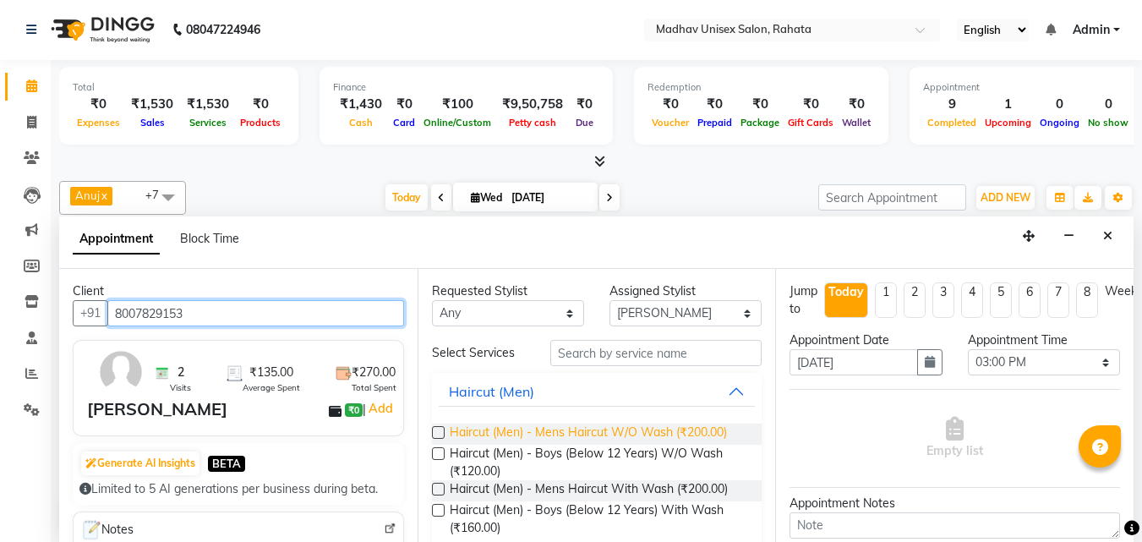
type input "8007829153"
click at [663, 435] on span "Haircut (Men) - Mens Haircut W/O Wash (₹200.00)" at bounding box center [588, 434] width 277 height 21
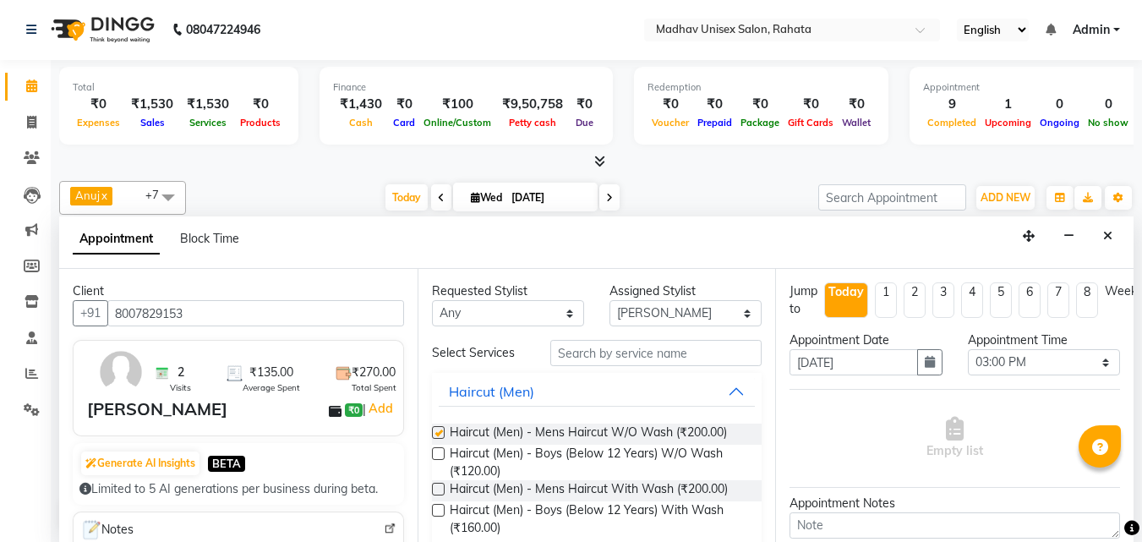
checkbox input "false"
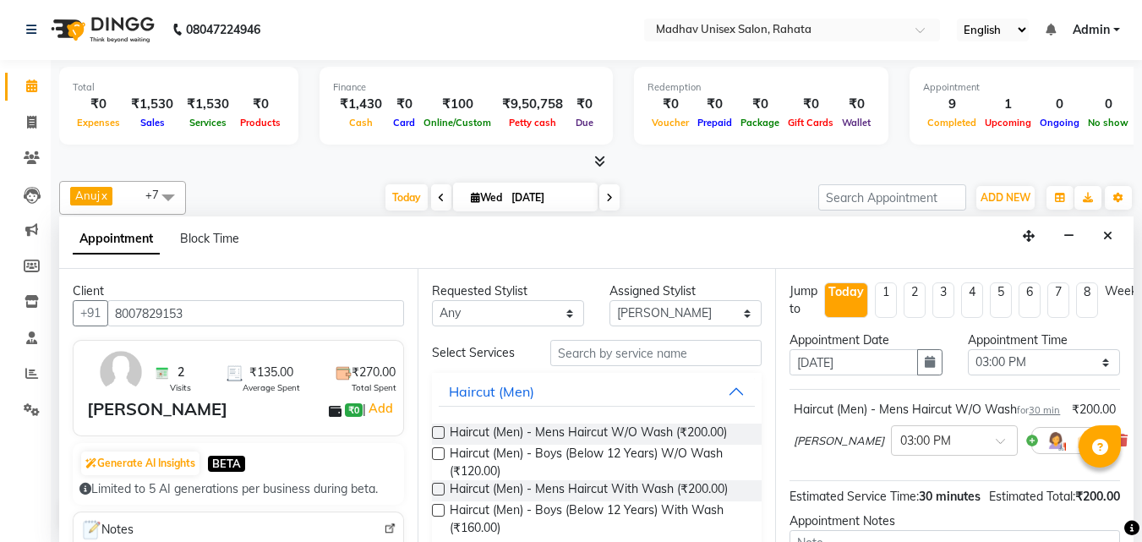
scroll to position [220, 0]
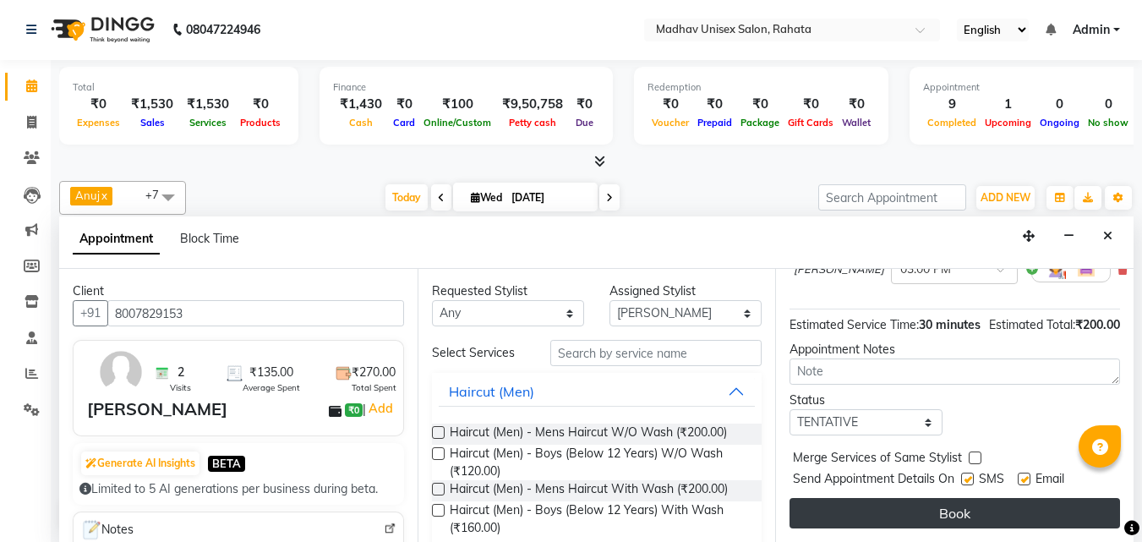
click at [829, 511] on button "Book" at bounding box center [955, 513] width 331 height 30
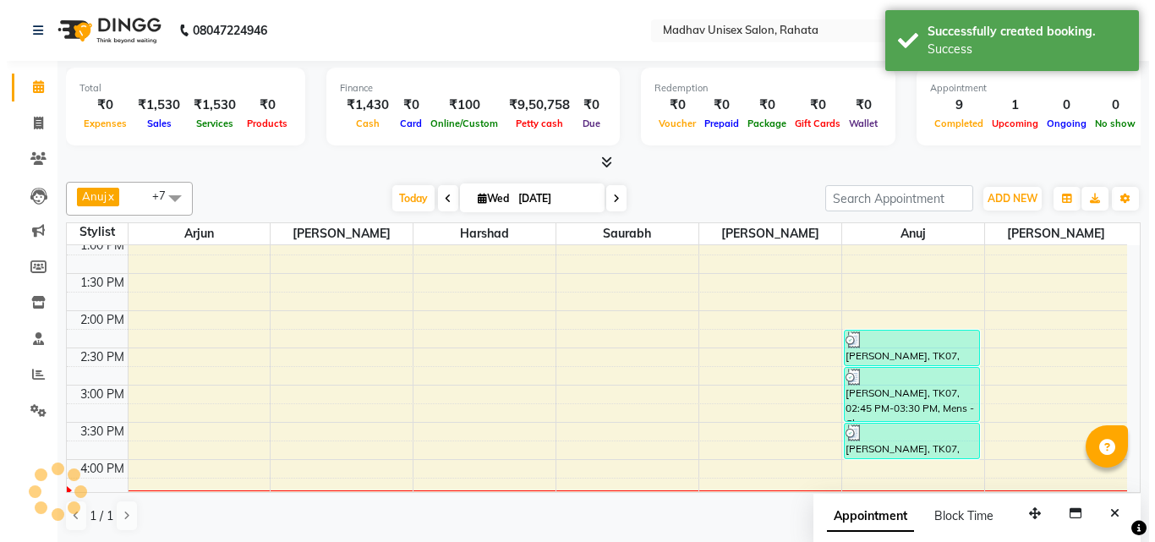
scroll to position [1, 0]
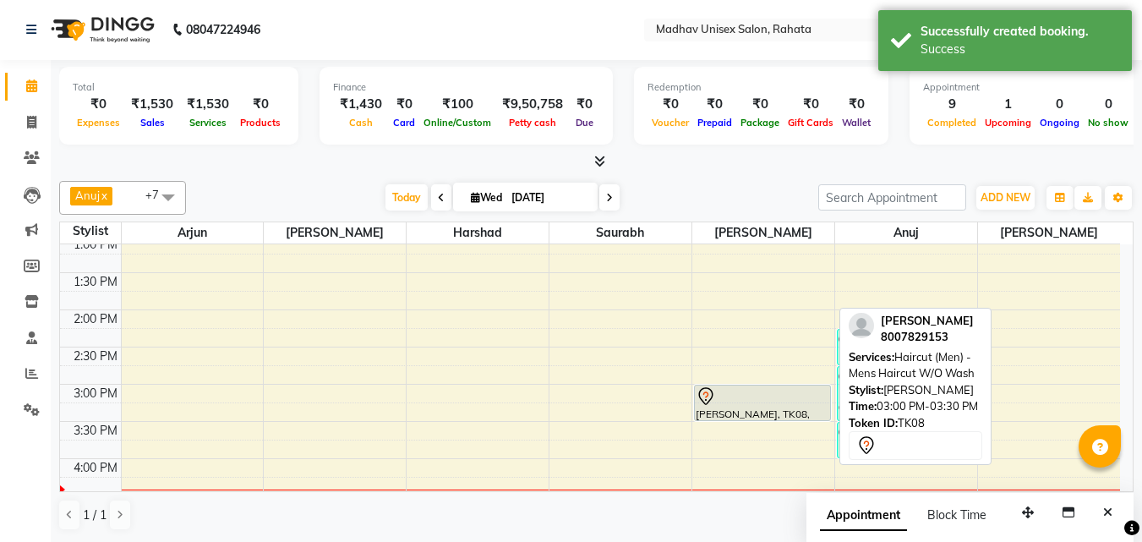
click at [768, 397] on div at bounding box center [763, 396] width 134 height 20
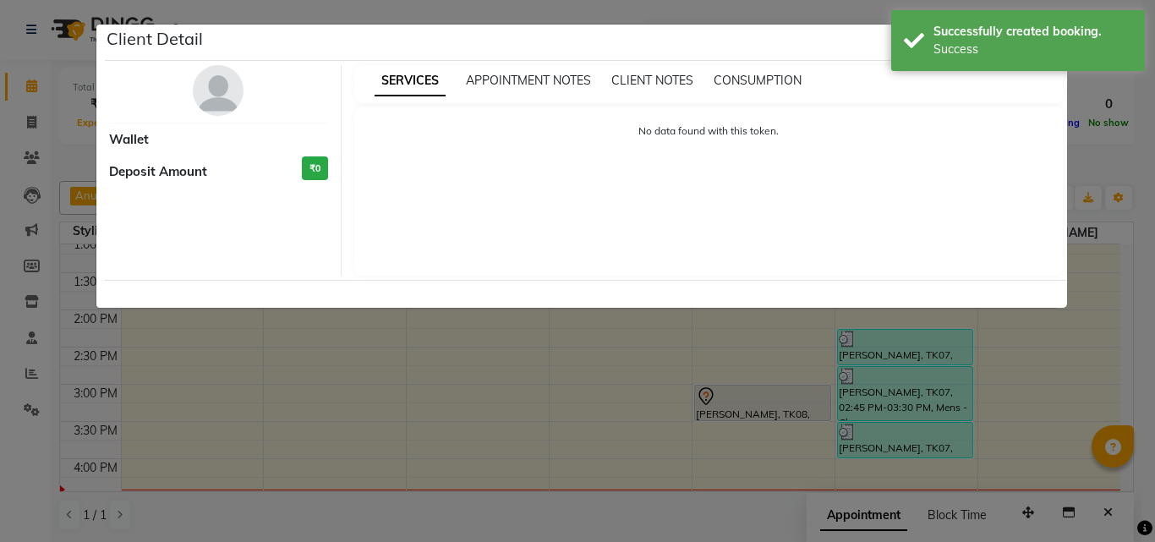
select select "7"
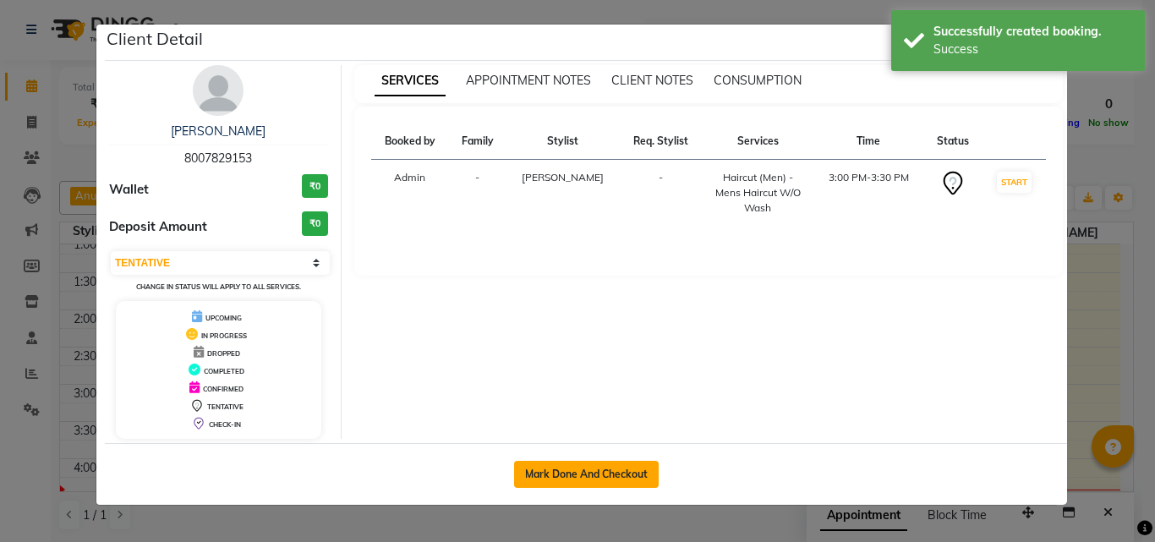
click at [622, 467] on button "Mark Done And Checkout" at bounding box center [586, 474] width 145 height 27
select select "service"
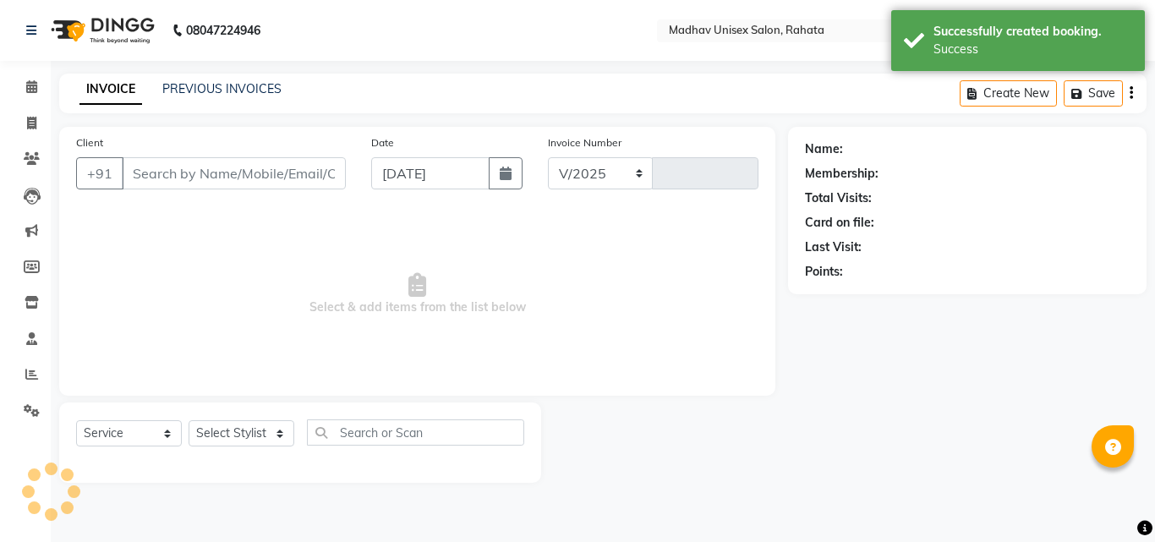
select select "870"
type input "2767"
type input "8007829153"
select select "36945"
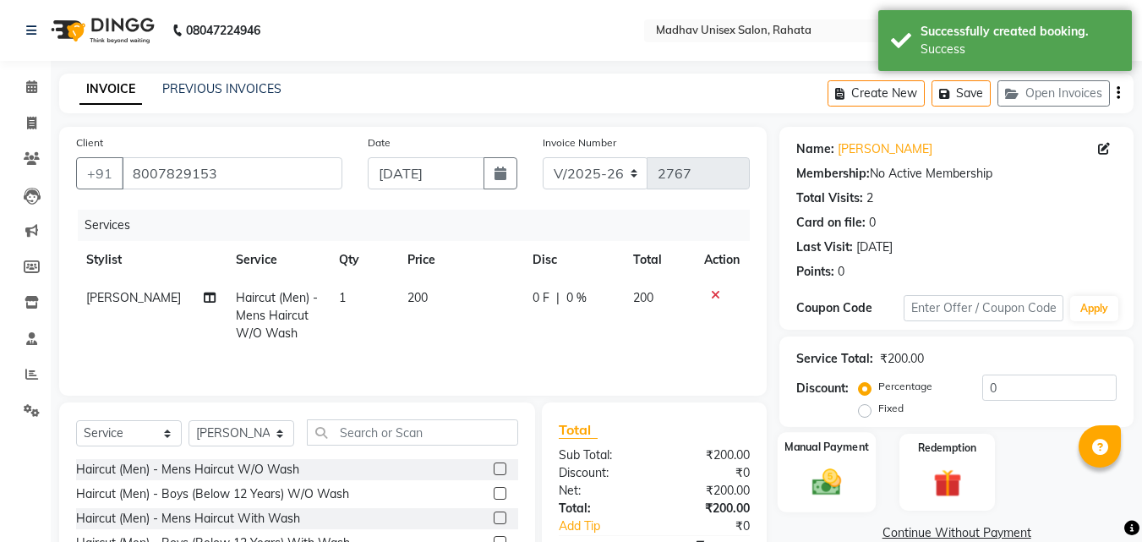
click at [845, 459] on div "Manual Payment" at bounding box center [827, 472] width 99 height 80
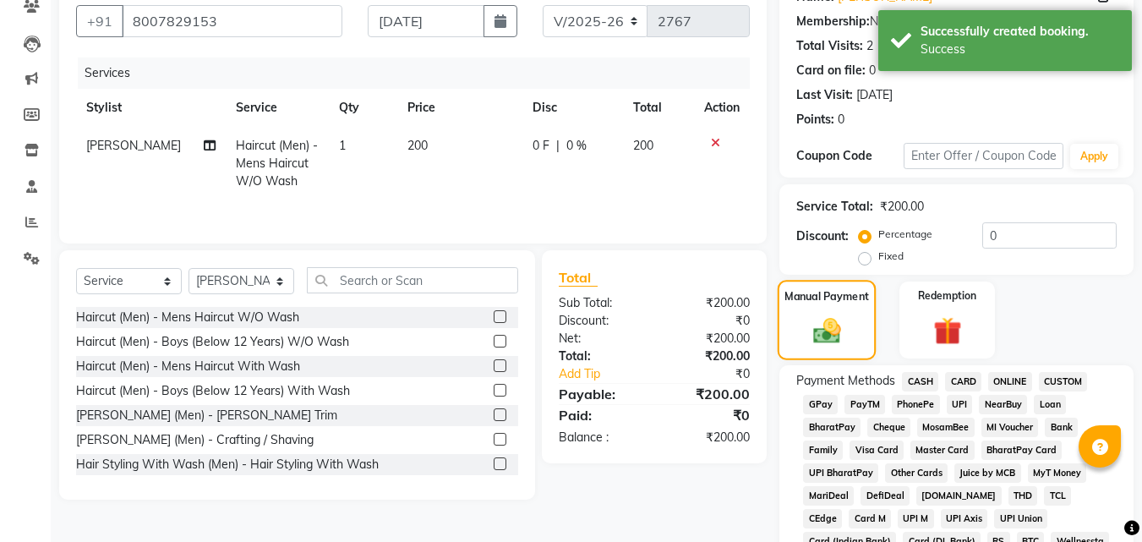
scroll to position [154, 0]
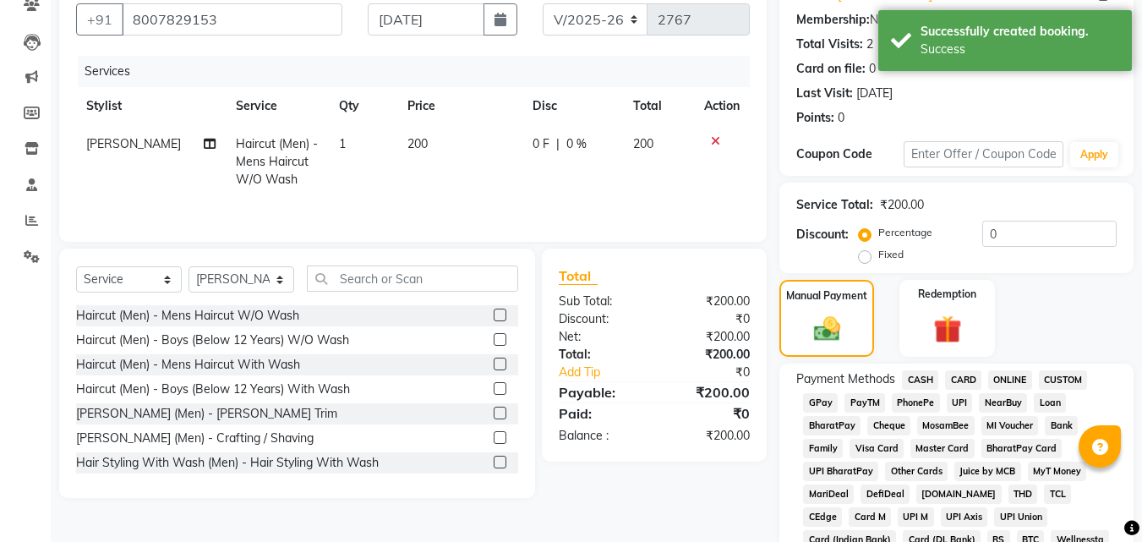
click at [917, 395] on span "PhonePe" at bounding box center [916, 402] width 48 height 19
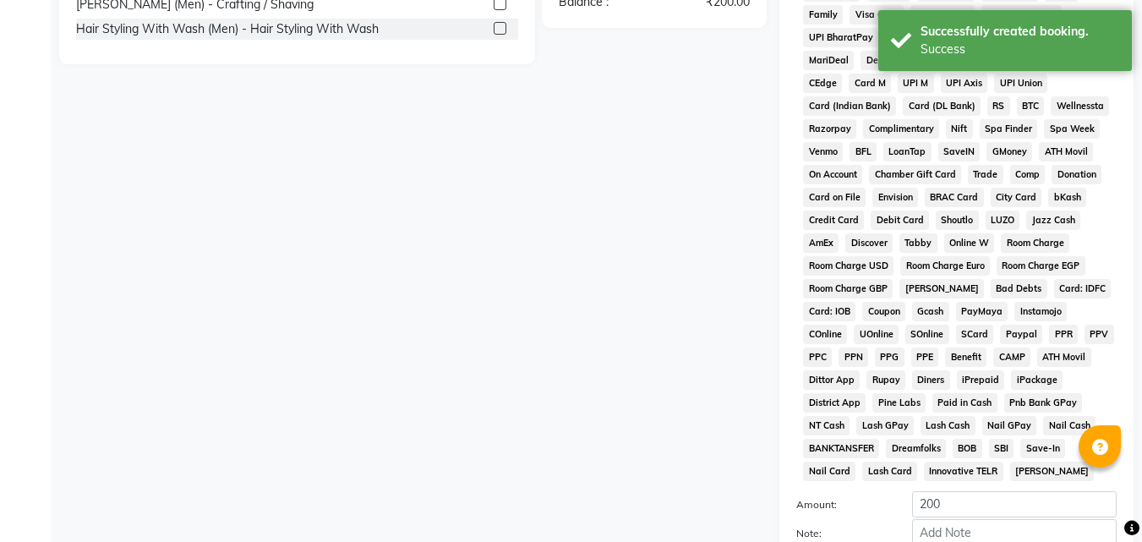
scroll to position [751, 0]
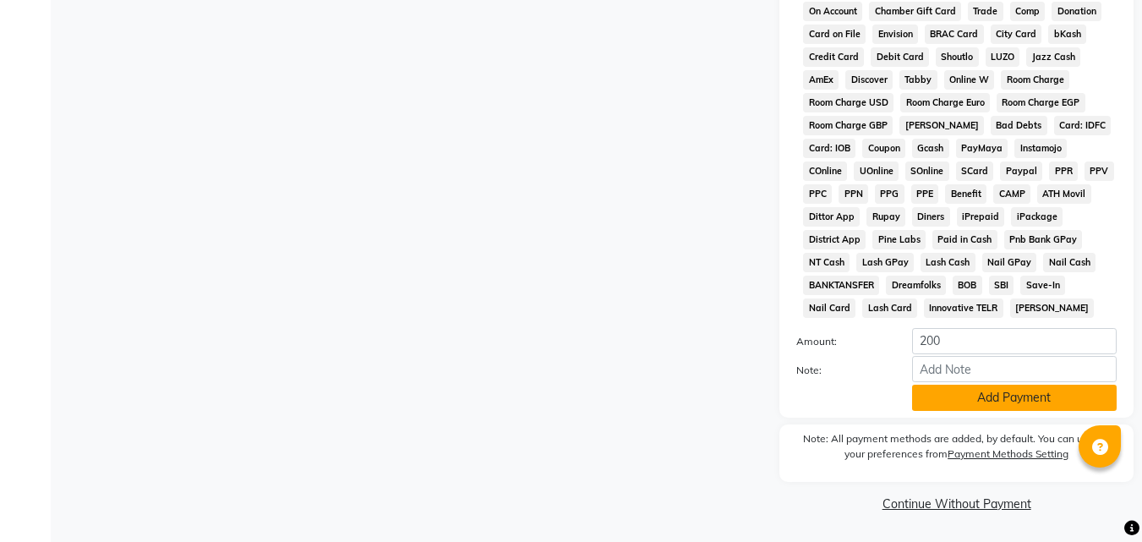
click at [941, 401] on button "Add Payment" at bounding box center [1014, 398] width 205 height 26
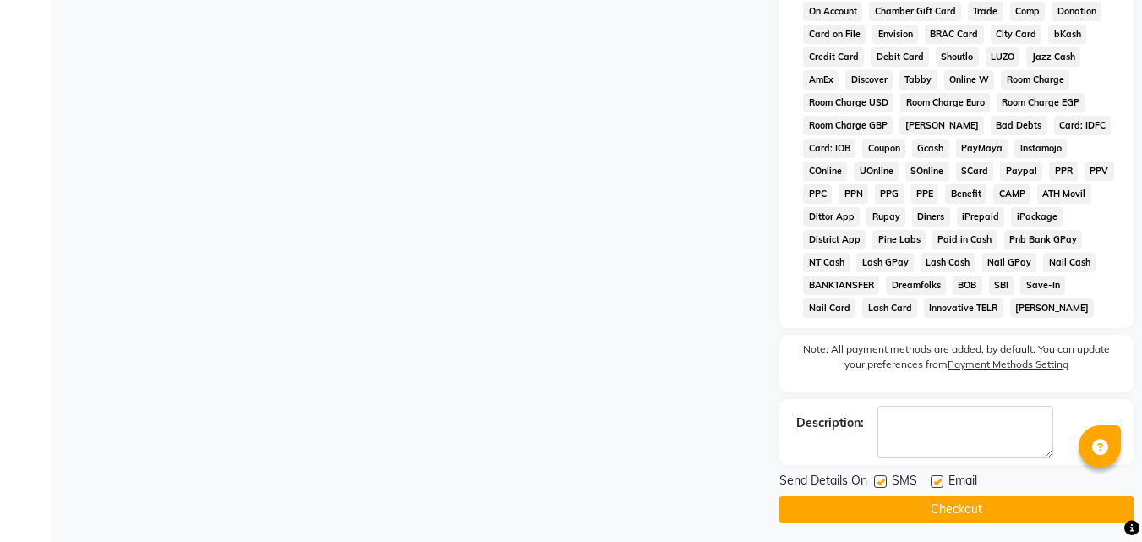
scroll to position [757, 0]
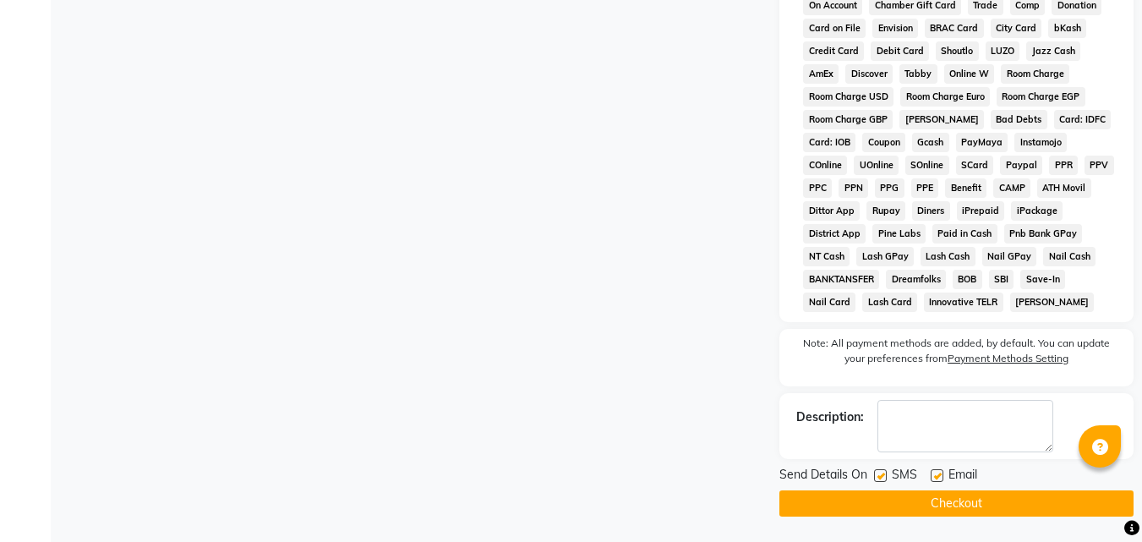
click at [906, 502] on button "Checkout" at bounding box center [956, 503] width 354 height 26
